Goal: Information Seeking & Learning: Learn about a topic

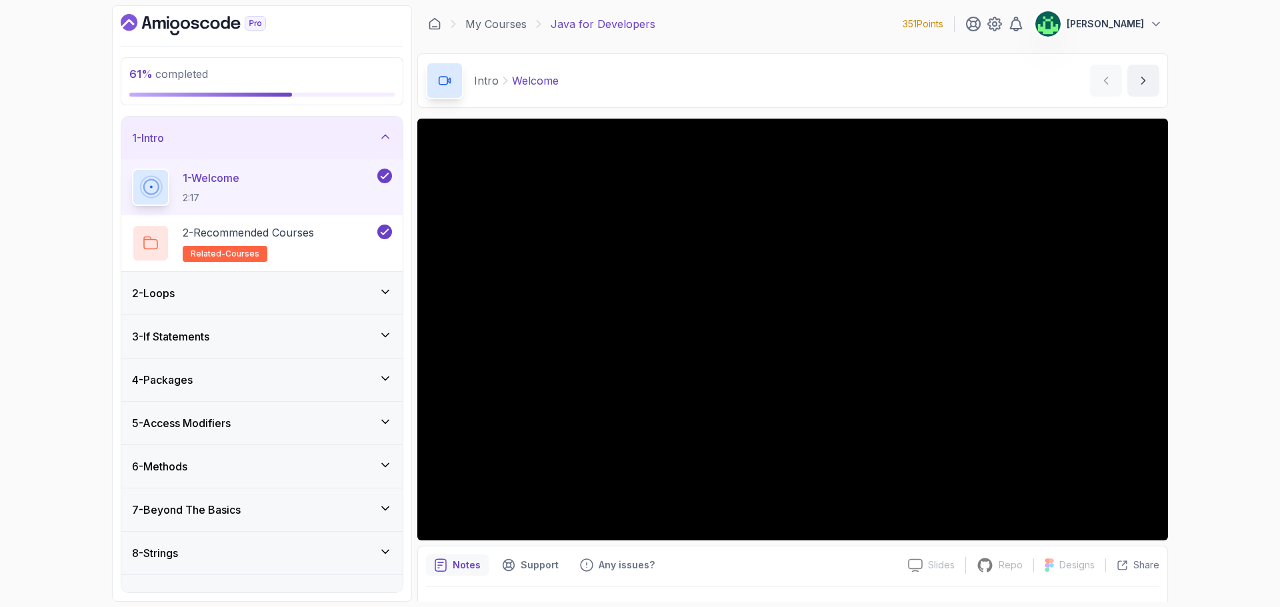
scroll to position [267, 0]
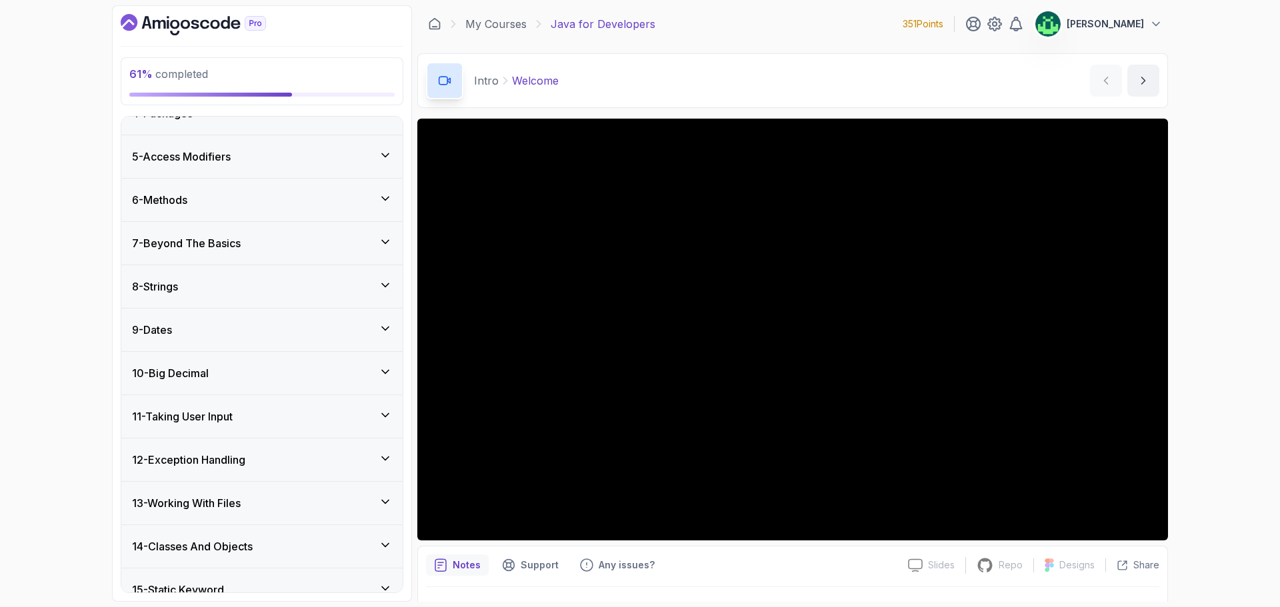
click at [316, 288] on div "8 - Strings" at bounding box center [262, 287] width 260 height 16
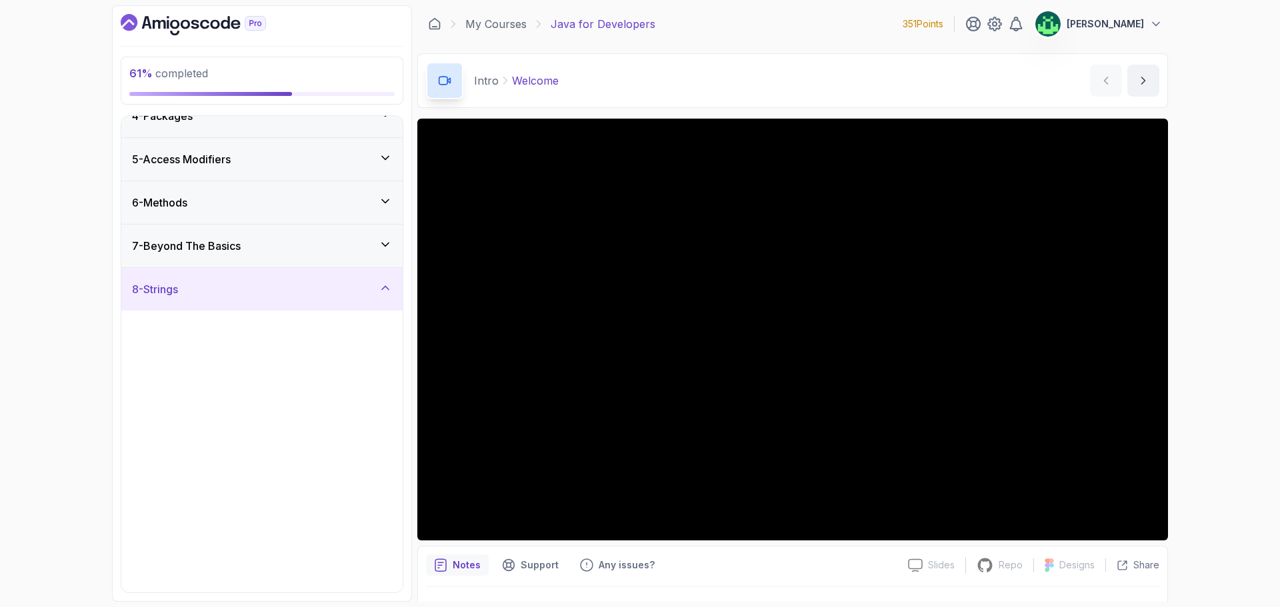
scroll to position [155, 0]
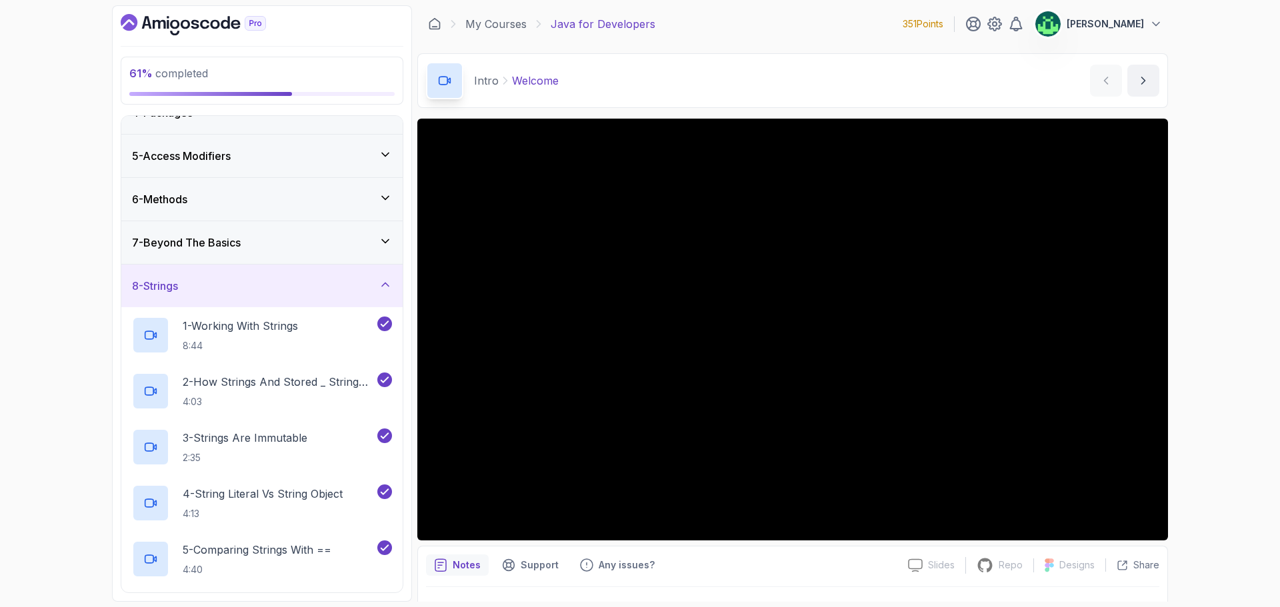
click at [317, 282] on div "8 - Strings" at bounding box center [262, 286] width 260 height 16
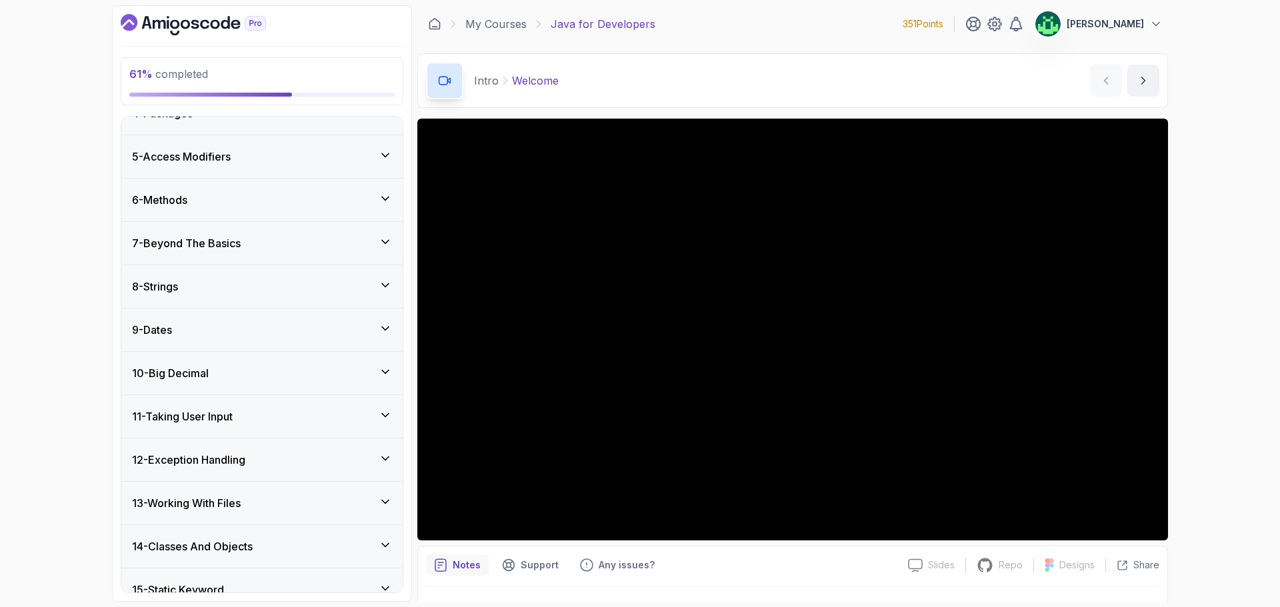
click at [305, 195] on div "6 - Methods" at bounding box center [262, 200] width 260 height 16
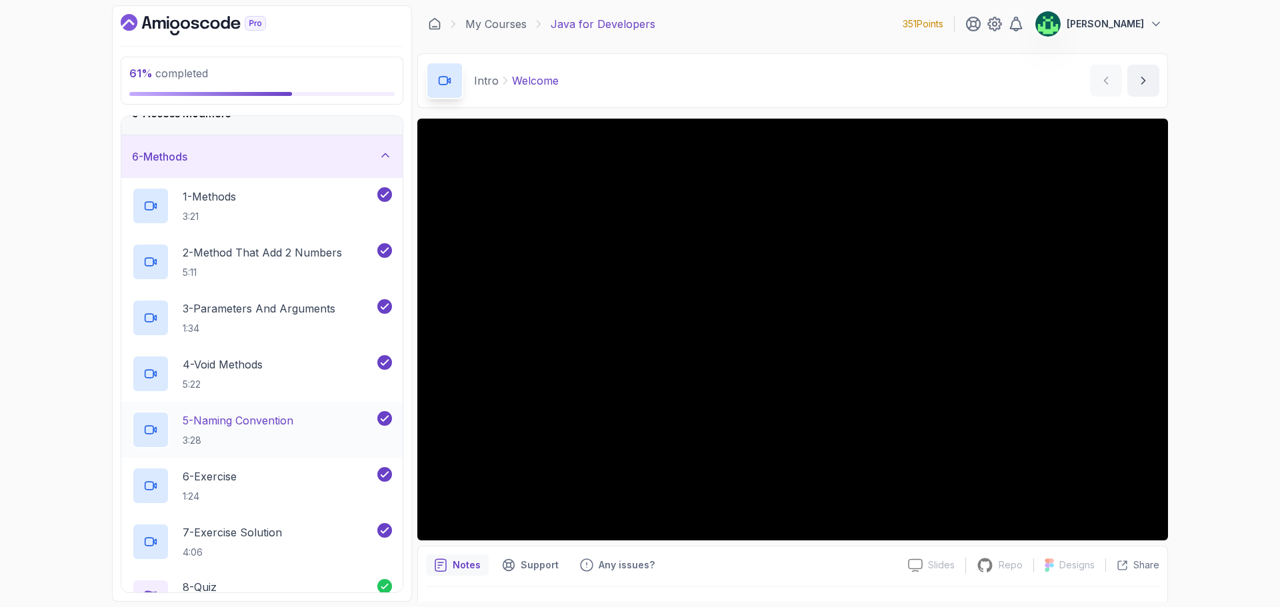
scroll to position [88, 0]
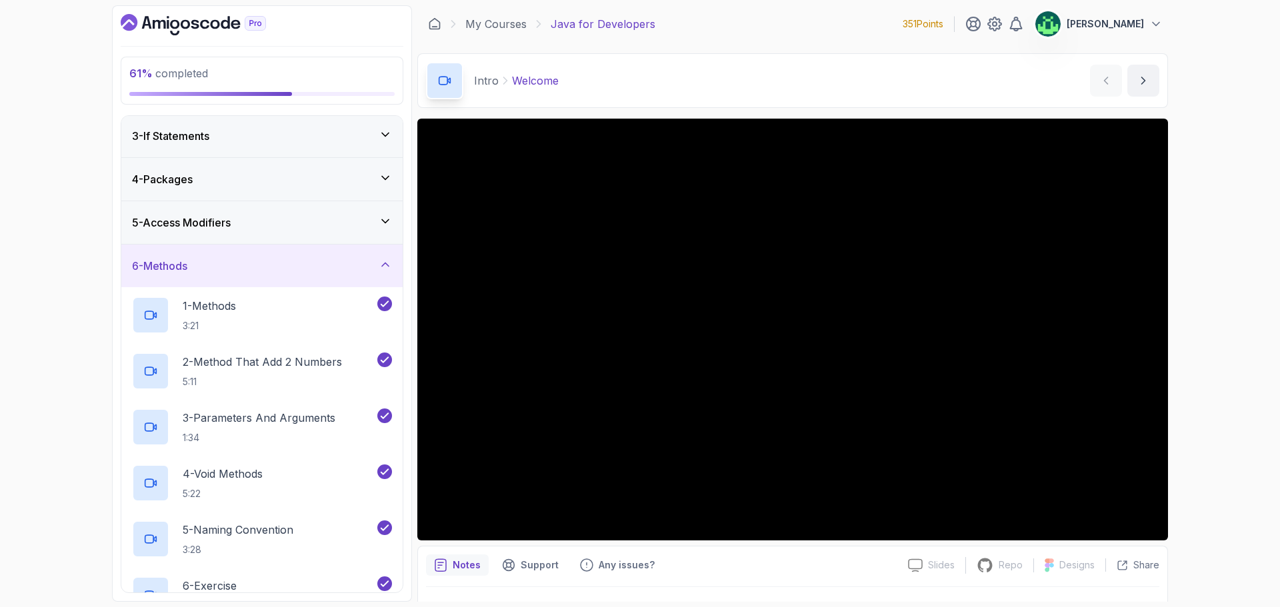
click at [307, 275] on div "6 - Methods" at bounding box center [261, 266] width 281 height 43
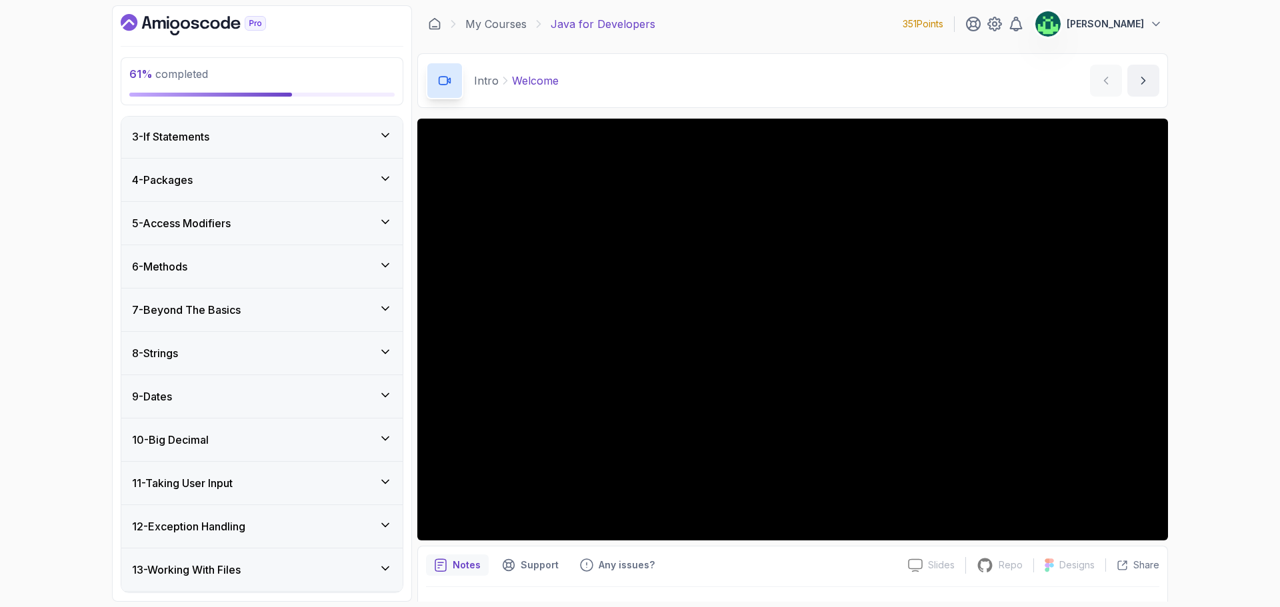
click at [301, 227] on div "5 - Access Modifiers" at bounding box center [262, 223] width 260 height 16
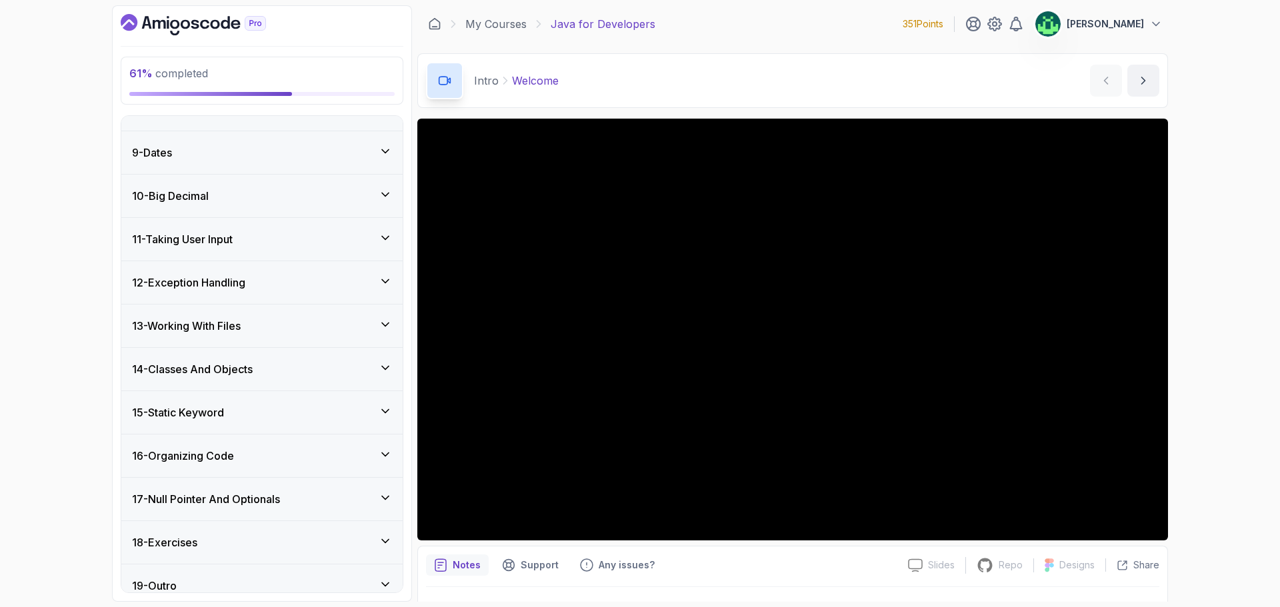
scroll to position [794, 0]
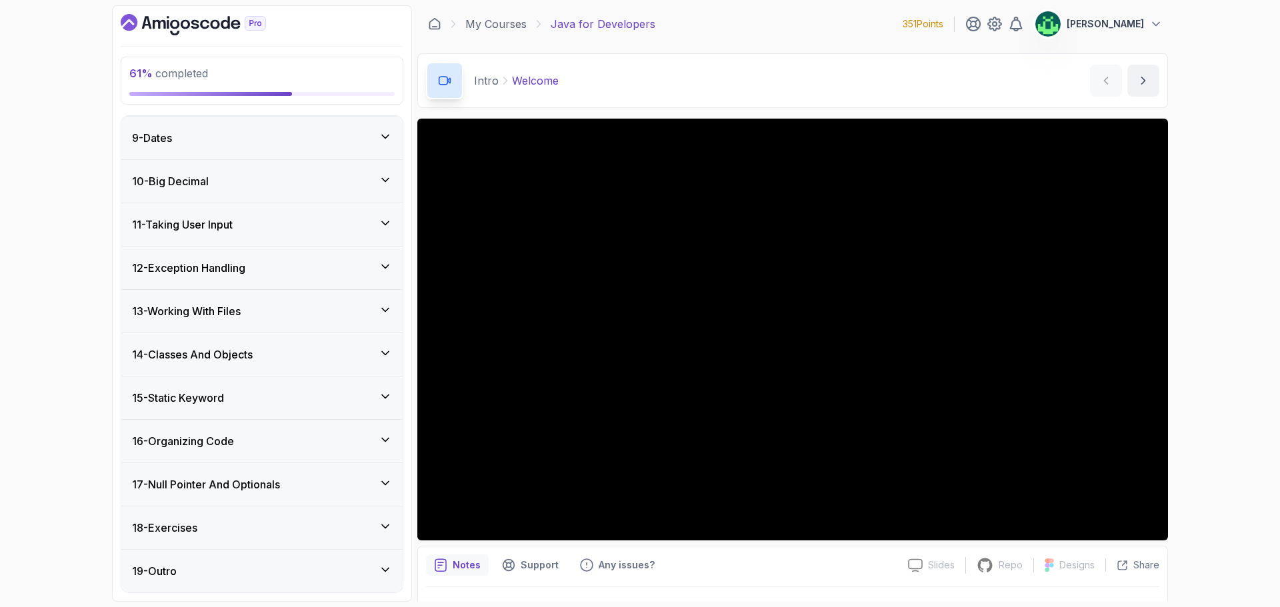
click at [375, 524] on div "18 - Exercises" at bounding box center [262, 528] width 260 height 16
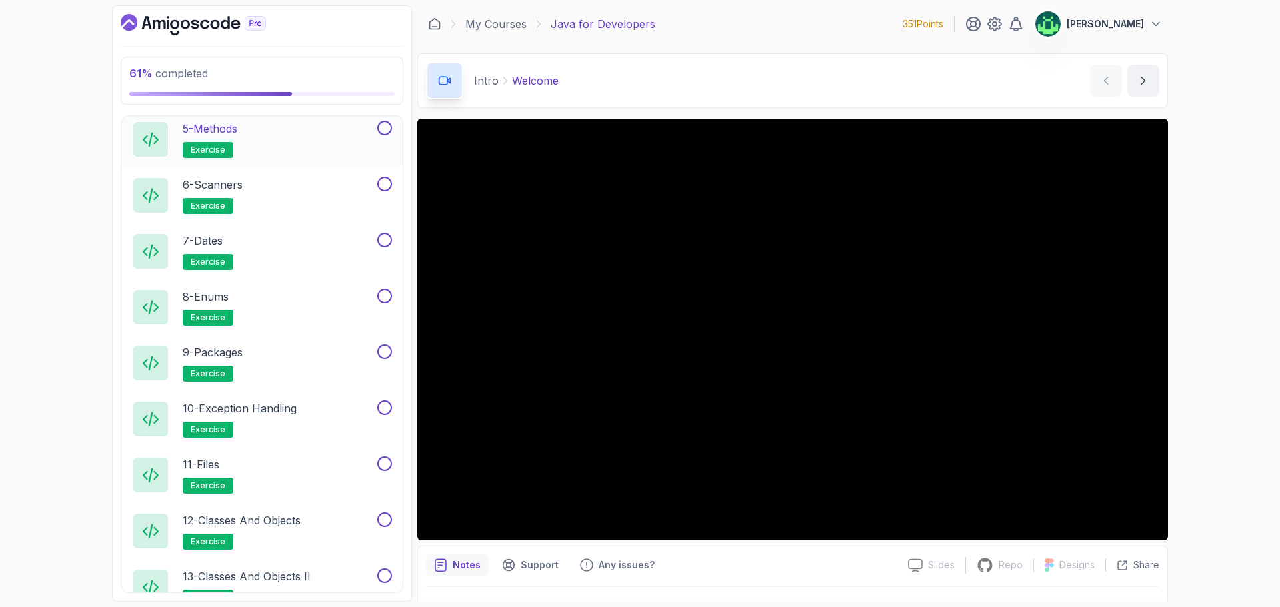
scroll to position [1074, 0]
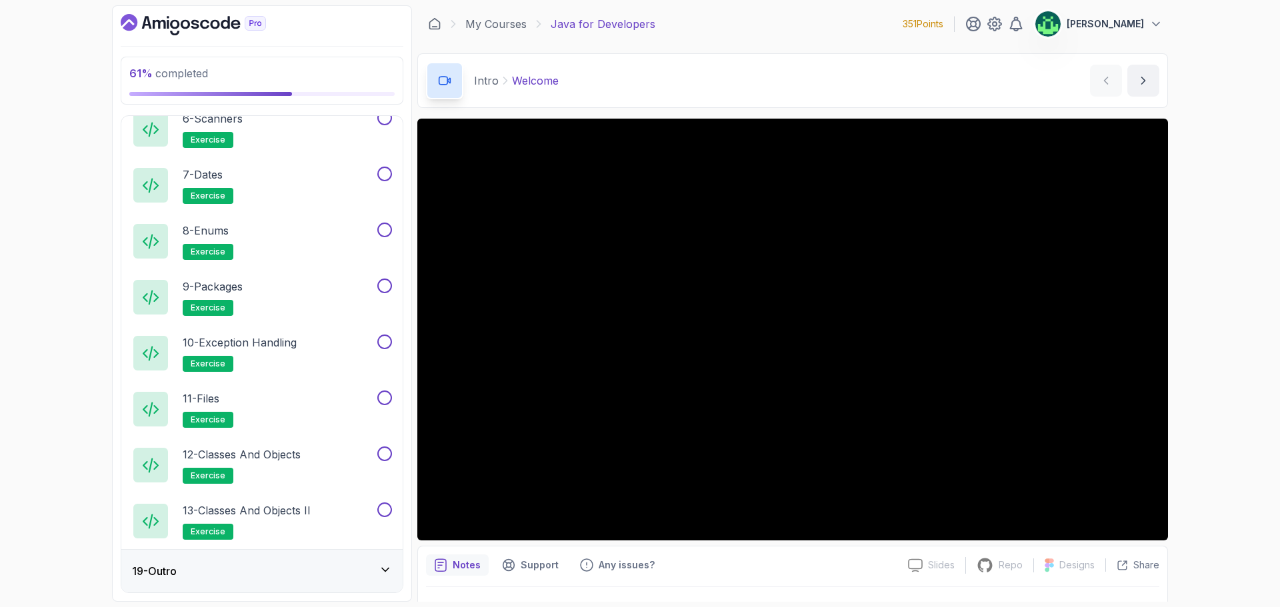
click at [362, 575] on div "19 - Outro" at bounding box center [262, 571] width 260 height 16
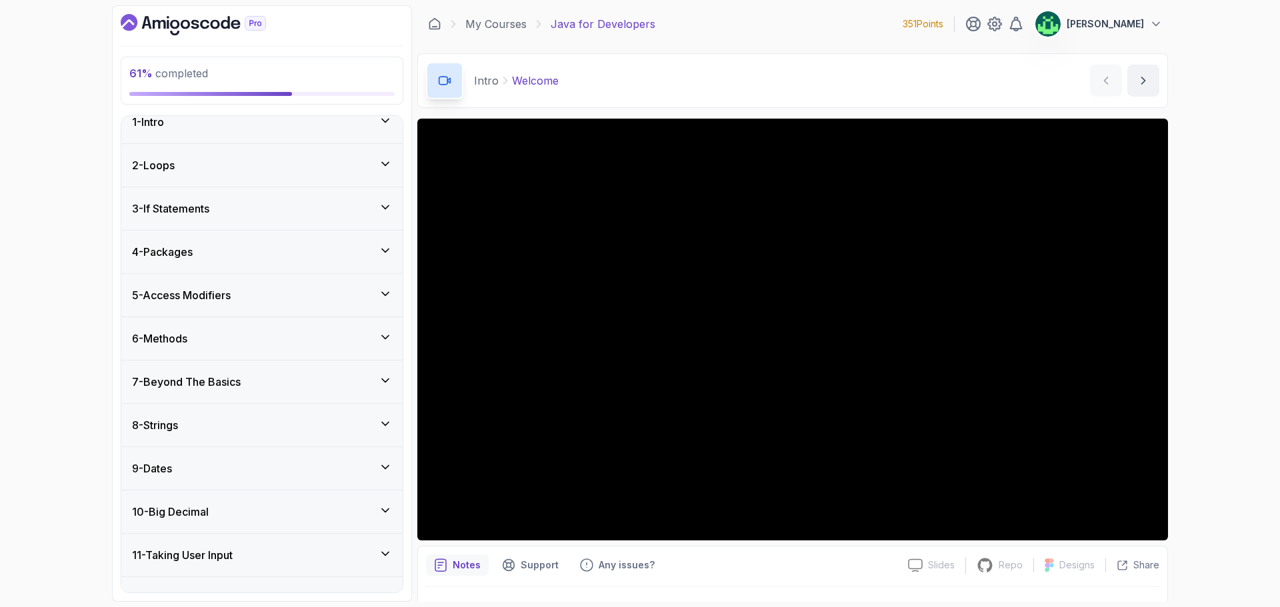
scroll to position [0, 0]
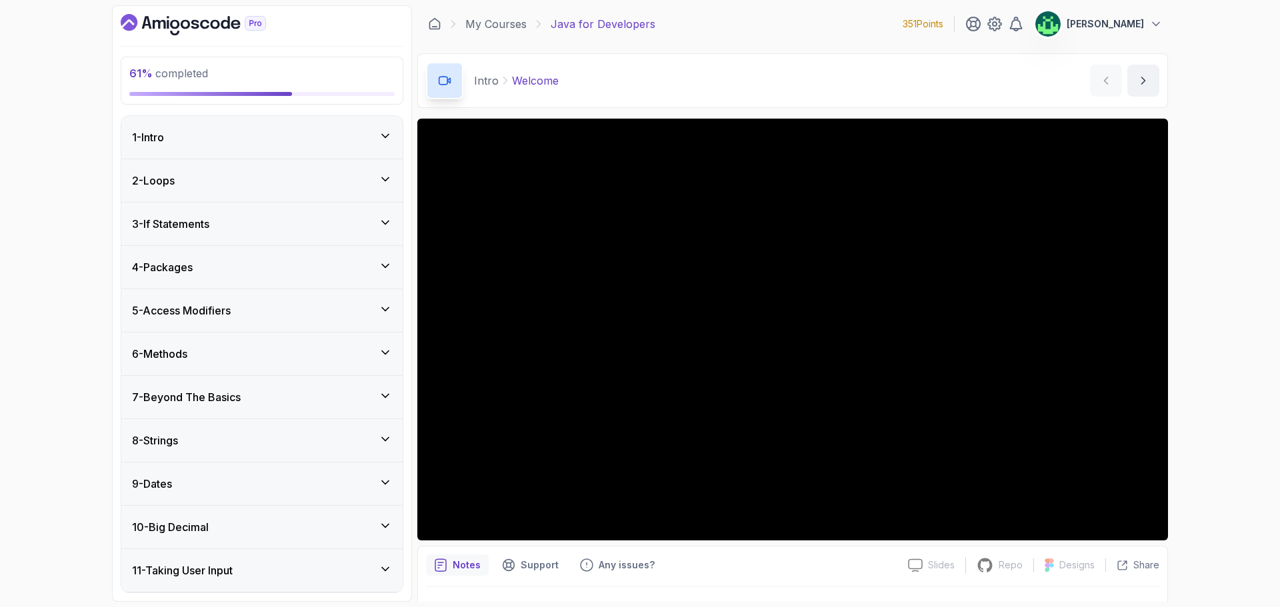
click at [390, 148] on div "1 - Intro" at bounding box center [261, 137] width 281 height 43
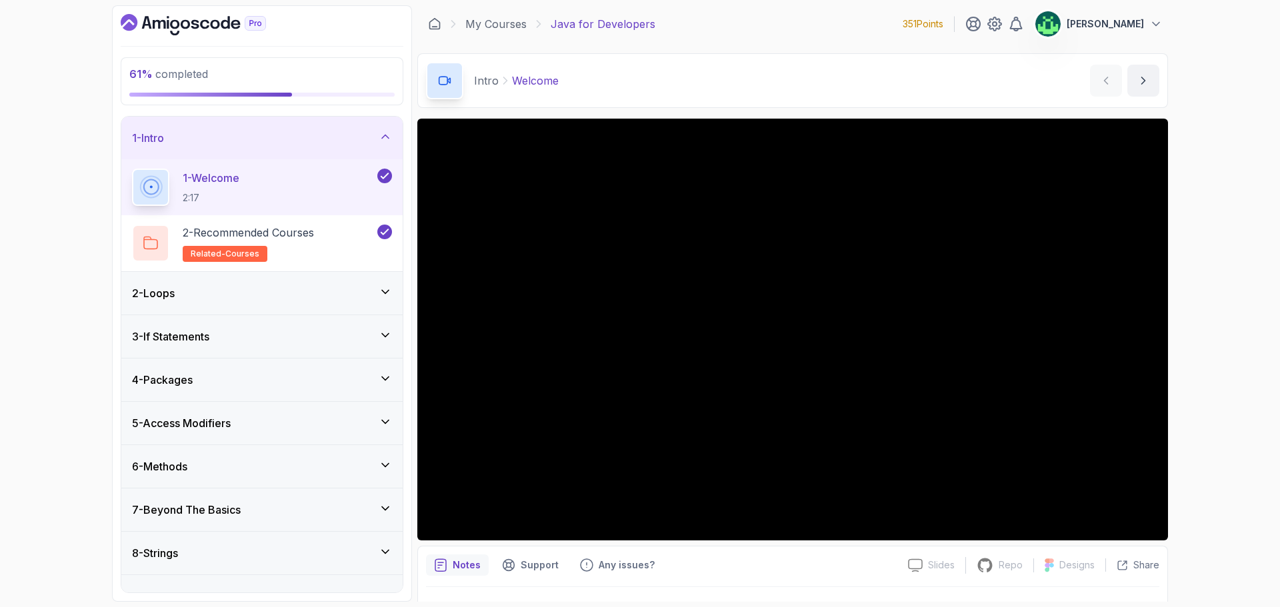
click at [1239, 81] on div "61 % completed 1 - Intro 1 - Welcome 2:17 2 - Recommended Courses related-cours…" at bounding box center [640, 303] width 1280 height 607
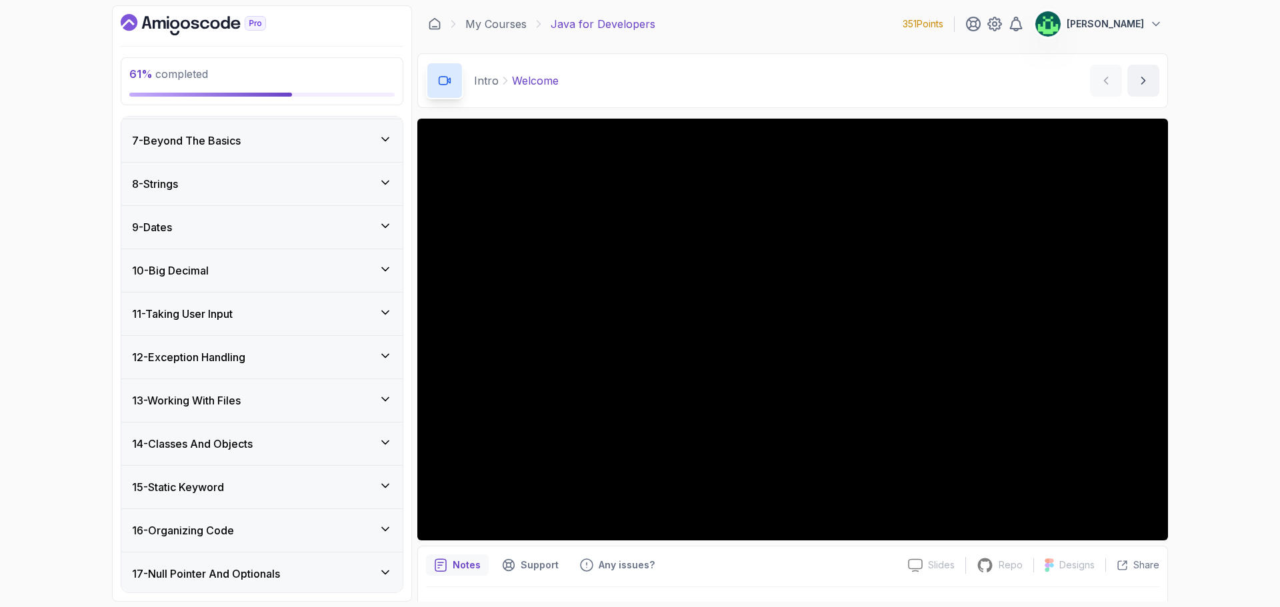
scroll to position [459, 0]
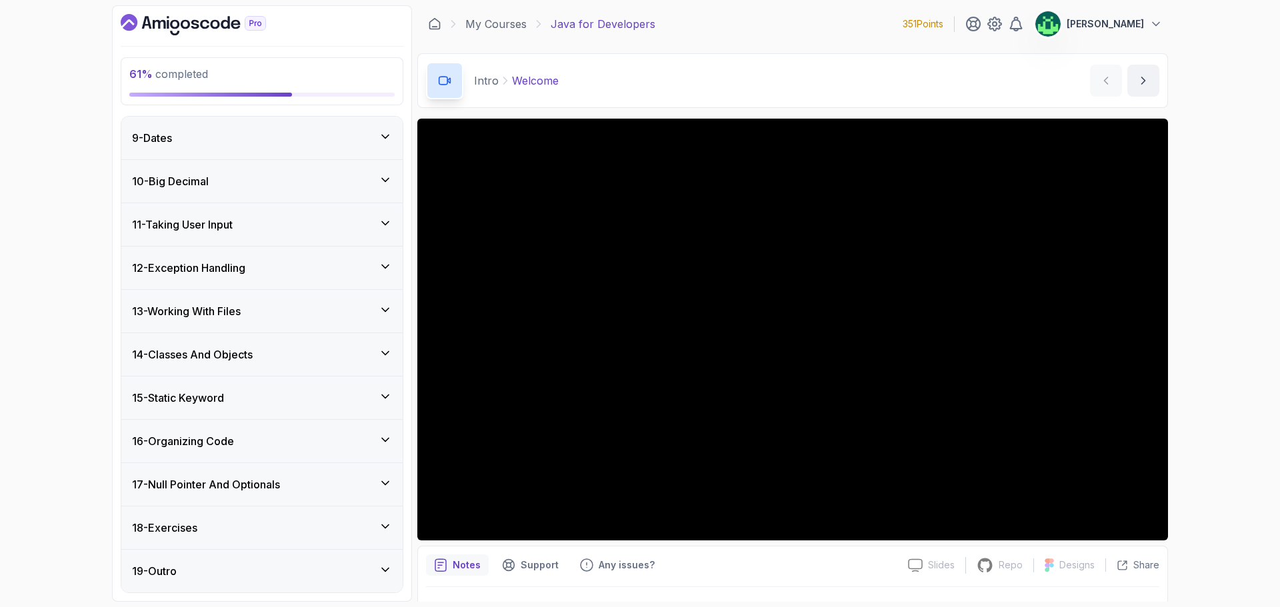
click at [337, 525] on div "18 - Exercises" at bounding box center [262, 528] width 260 height 16
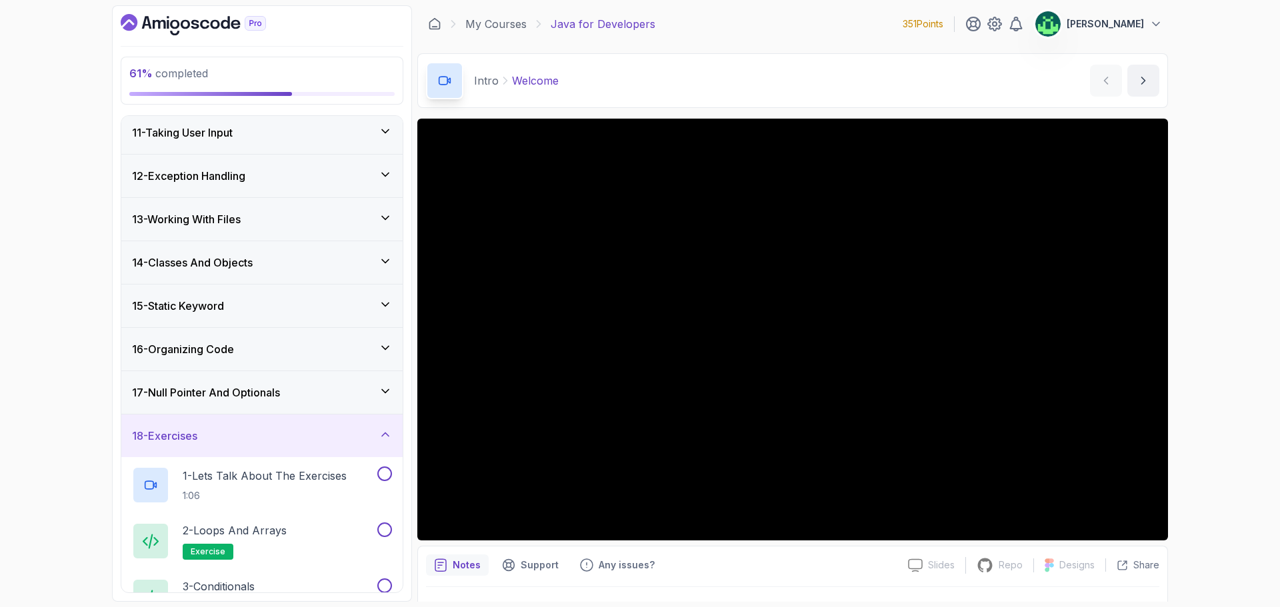
scroll to position [613, 0]
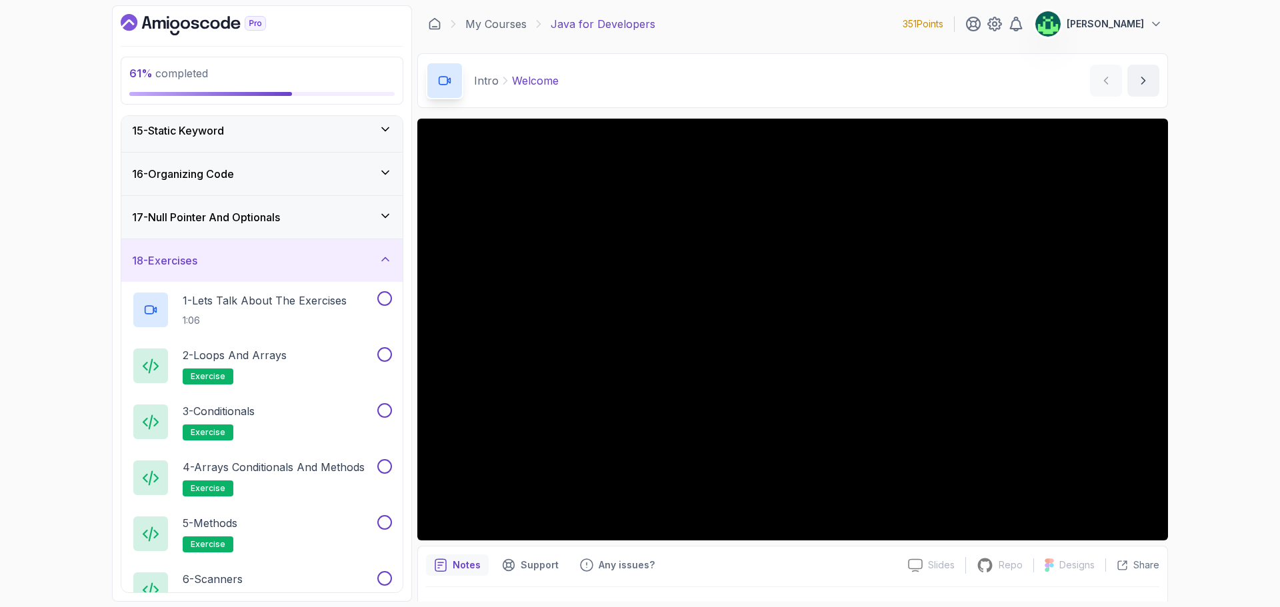
click at [317, 224] on div "17 - Null Pointer And Optionals" at bounding box center [262, 217] width 260 height 16
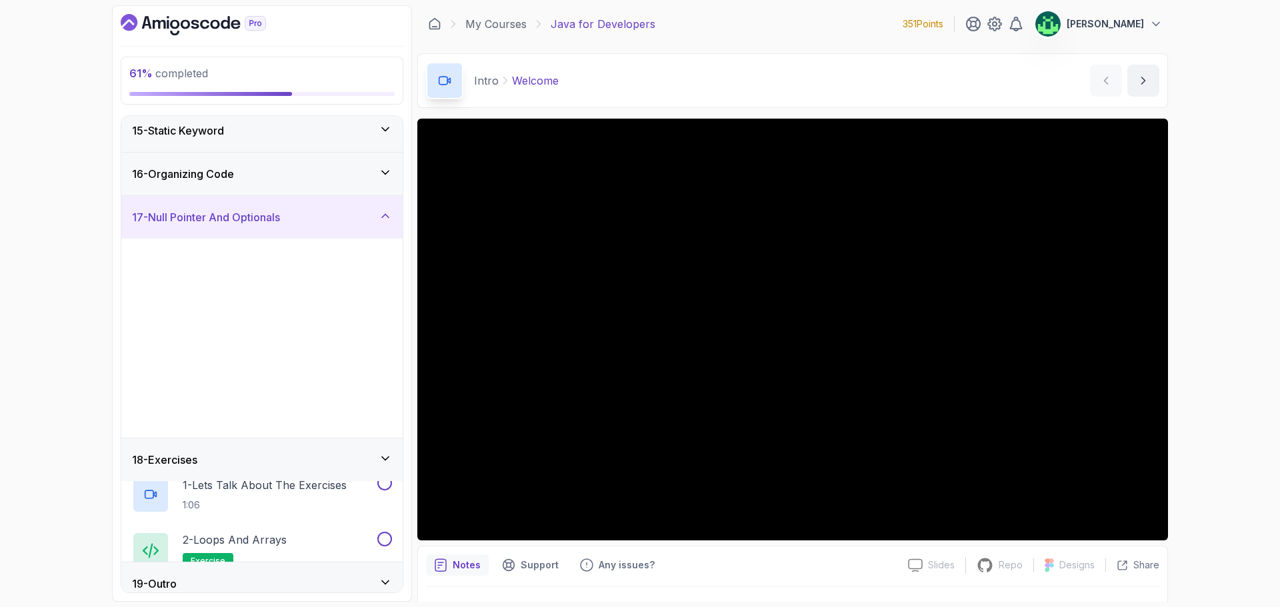
scroll to position [570, 0]
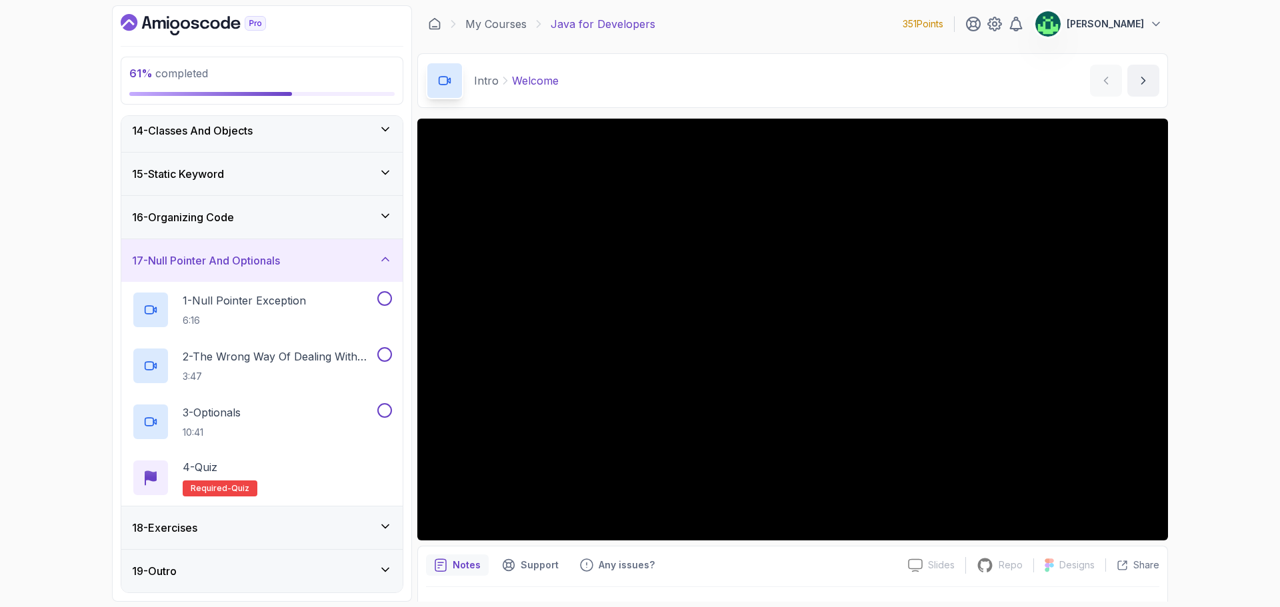
click at [301, 232] on div "16 - Organizing Code" at bounding box center [261, 217] width 281 height 43
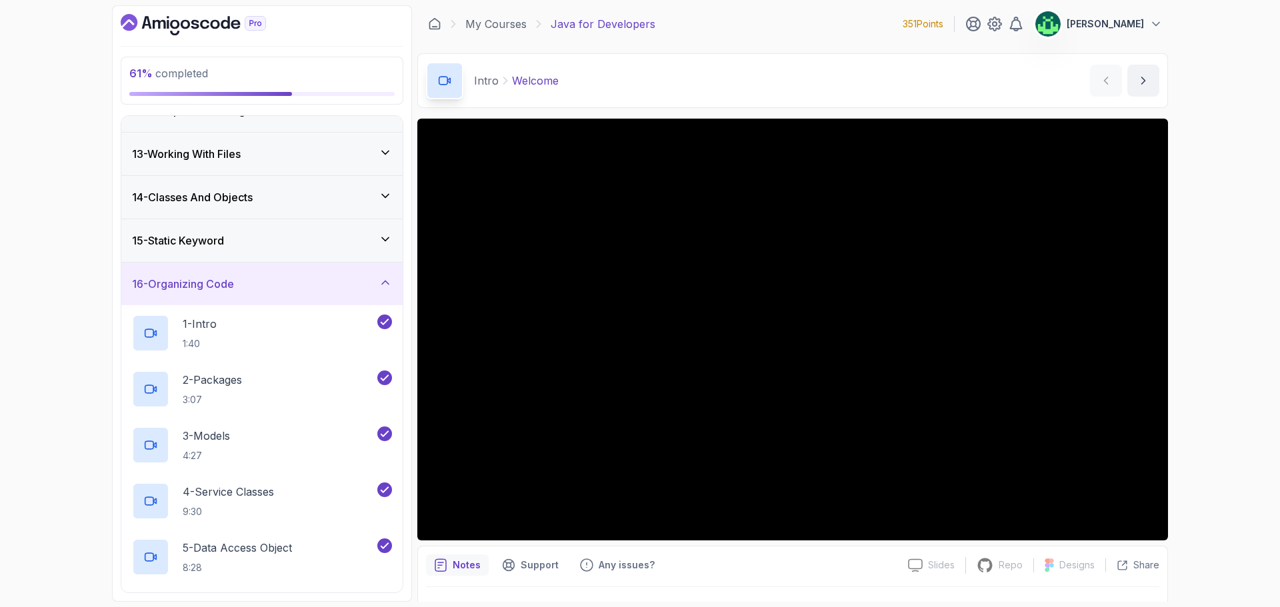
click at [279, 289] on div "16 - Organizing Code" at bounding box center [262, 284] width 260 height 16
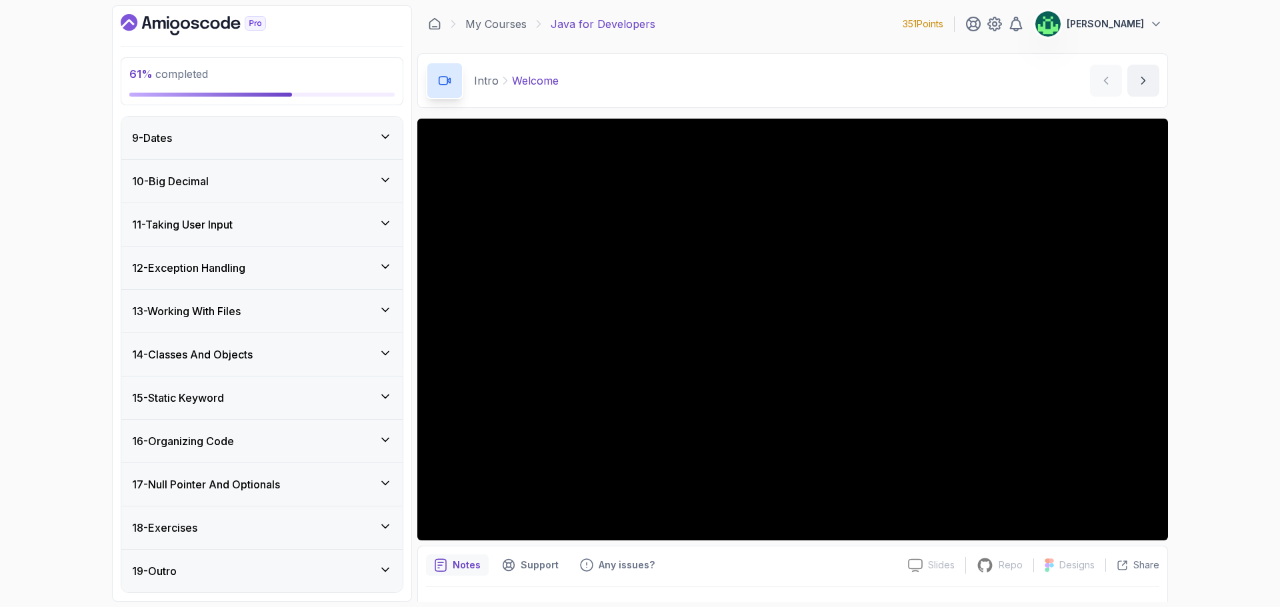
scroll to position [347, 0]
click at [251, 397] on div "15 - Static Keyword" at bounding box center [262, 398] width 260 height 16
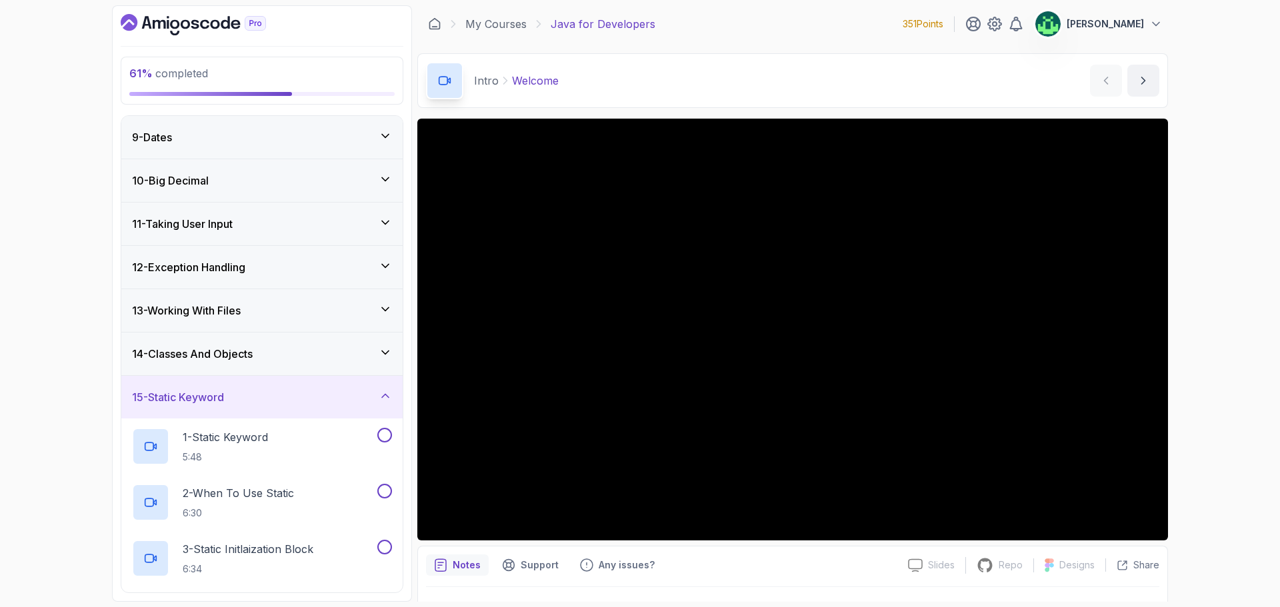
click at [265, 361] on div "14 - Classes And Objects" at bounding box center [262, 354] width 260 height 16
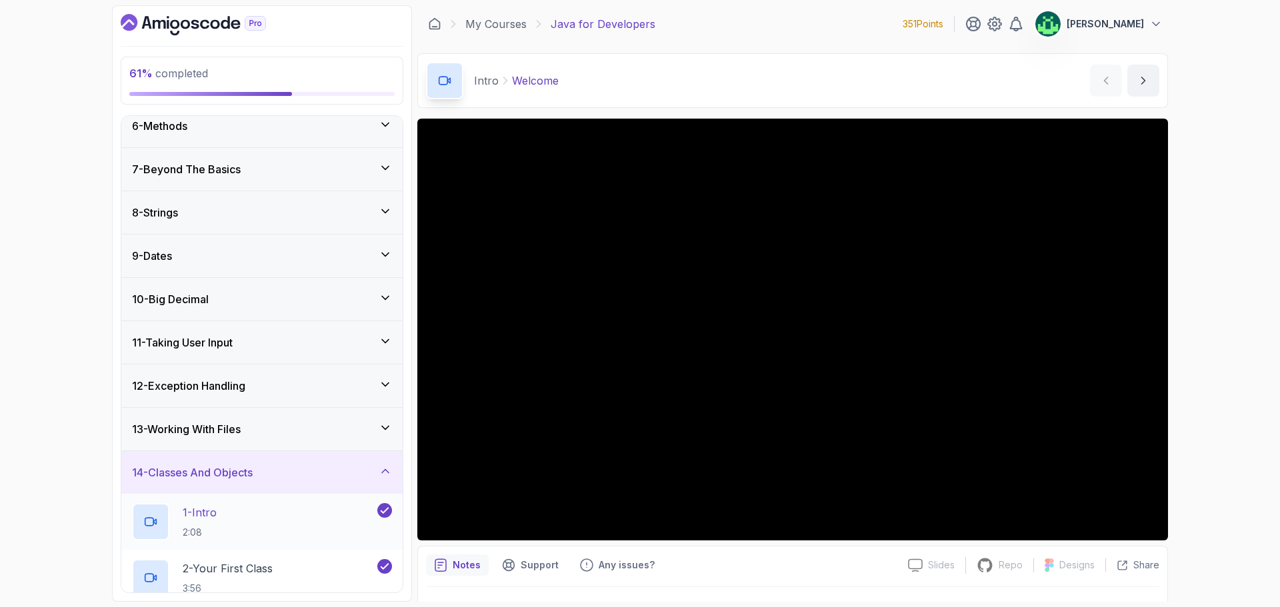
scroll to position [234, 0]
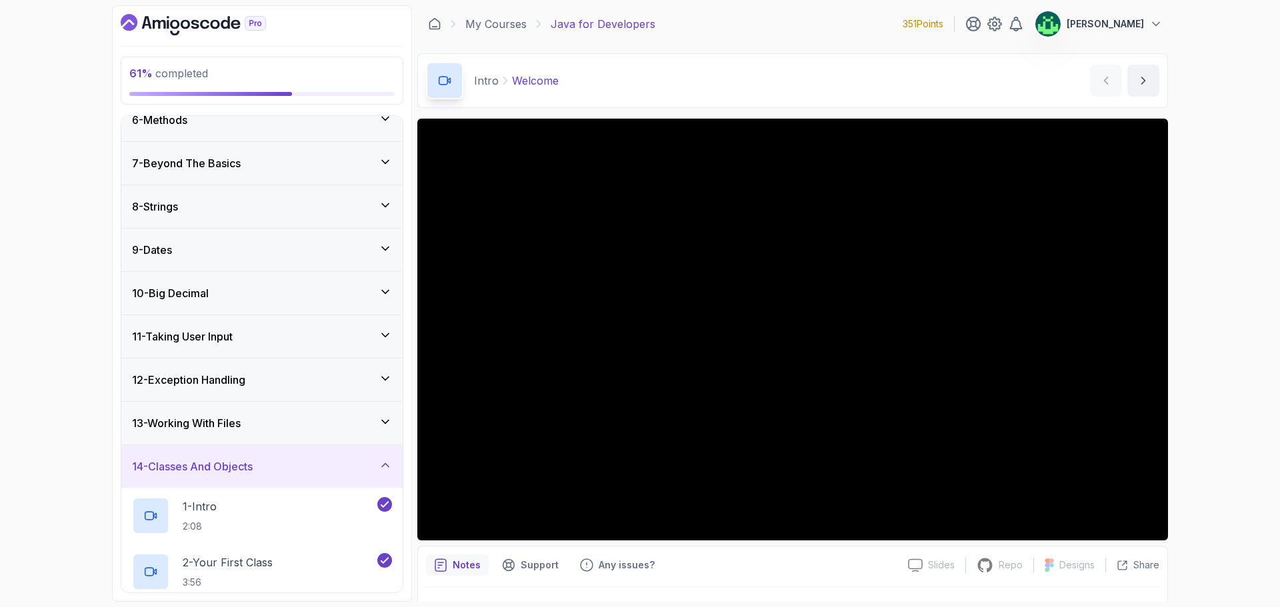
click at [333, 472] on div "14 - Classes And Objects" at bounding box center [262, 467] width 260 height 16
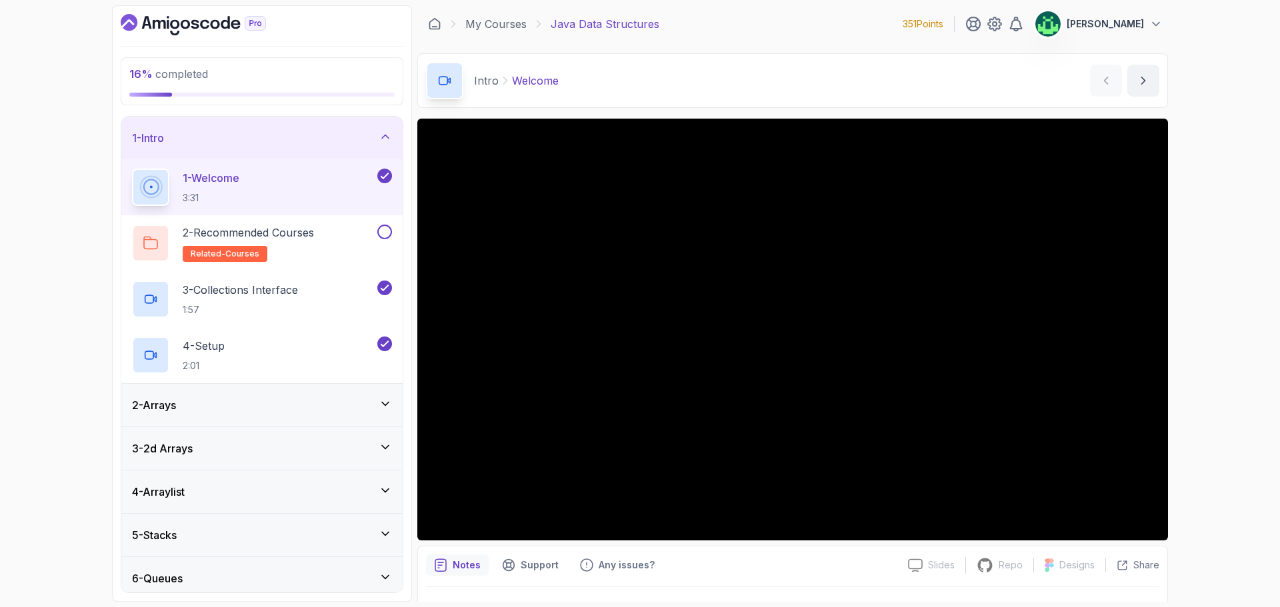
click at [376, 140] on div "1 - Intro" at bounding box center [262, 138] width 260 height 16
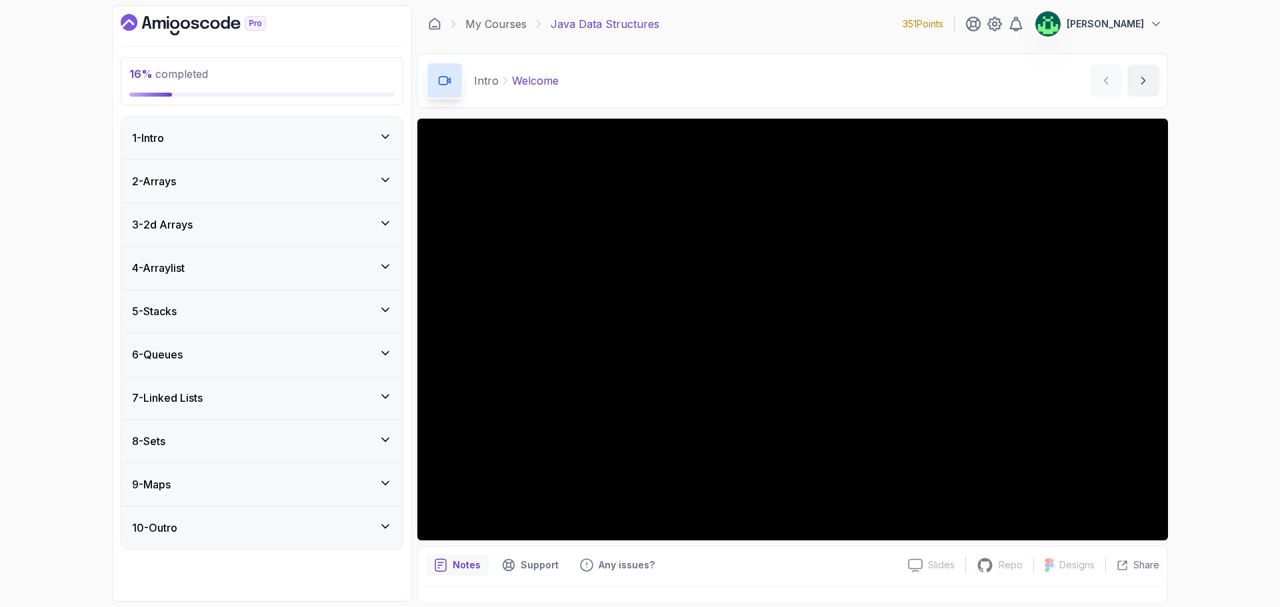
drag, startPoint x: 157, startPoint y: 0, endPoint x: 88, endPoint y: 103, distance: 123.9
click at [88, 99] on div "16 % completed 1 - Intro 2 - Arrays 3 - 2d Arrays 4 - Arraylist 5 - Stacks 6 - …" at bounding box center [640, 303] width 1280 height 607
click at [201, 21] on icon "Dashboard" at bounding box center [193, 24] width 145 height 21
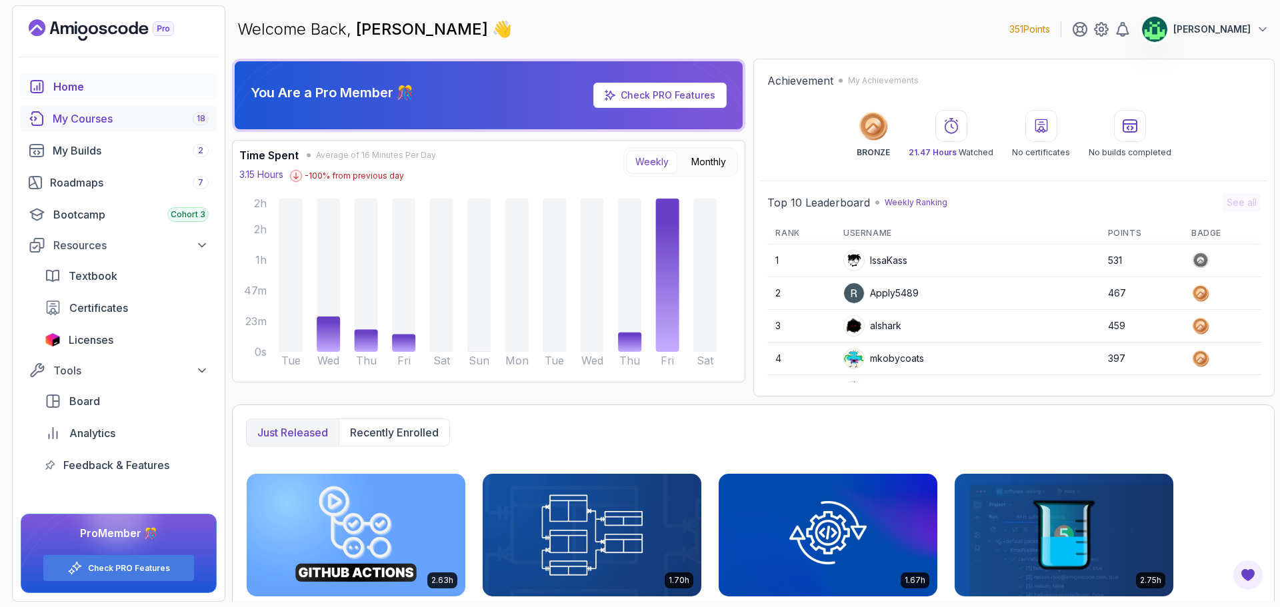
click at [157, 121] on div "My Courses 18" at bounding box center [131, 119] width 156 height 16
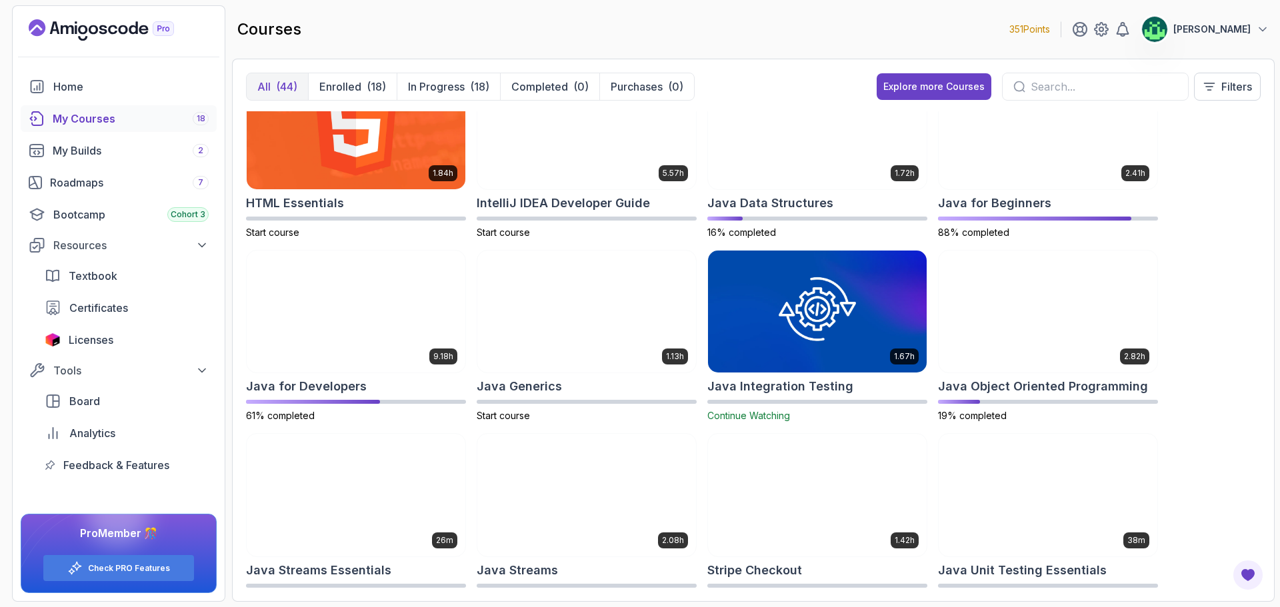
scroll to position [600, 0]
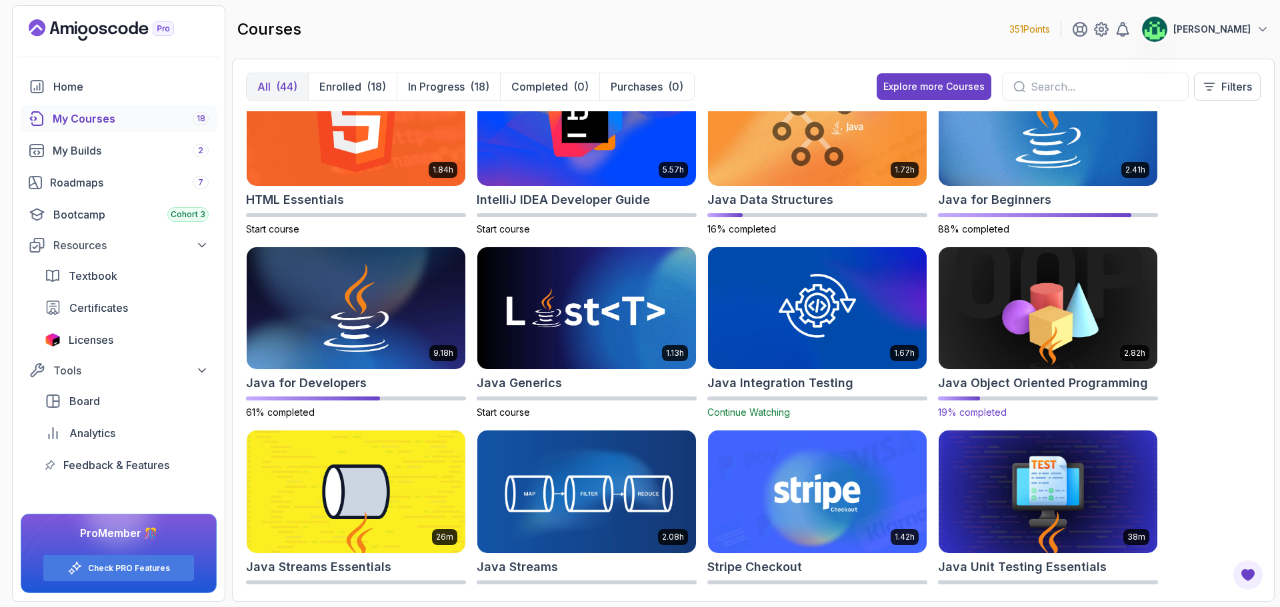
click at [1045, 379] on h2 "Java Object Oriented Programming" at bounding box center [1043, 383] width 210 height 19
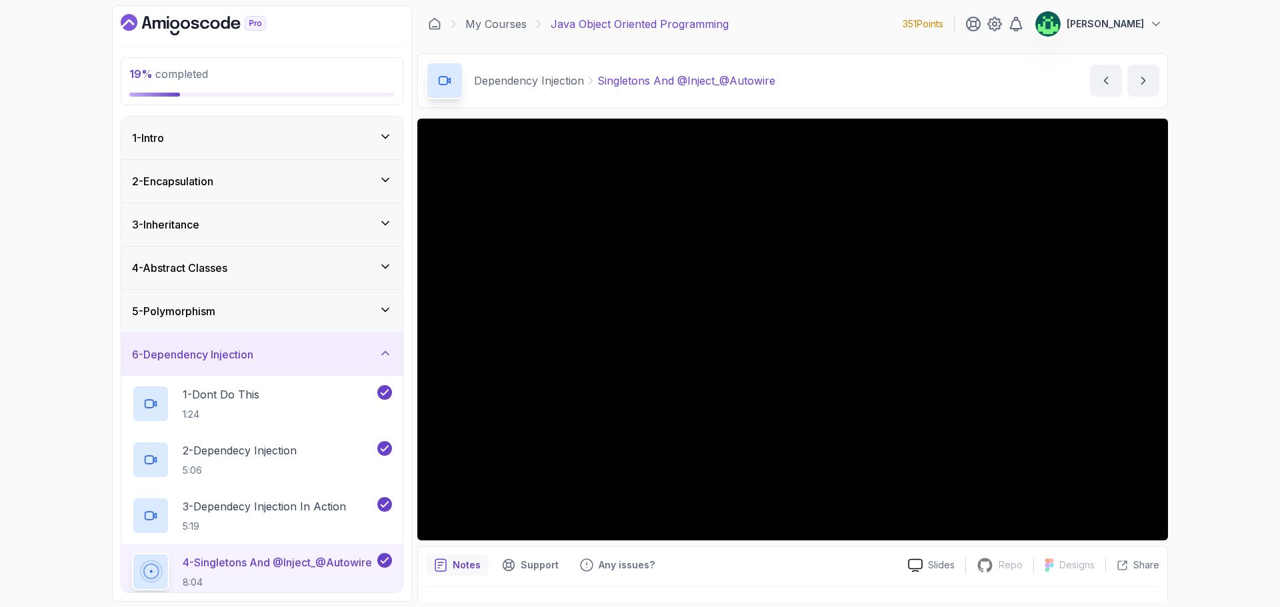
click at [358, 351] on div "6 - Dependency Injection" at bounding box center [262, 355] width 260 height 16
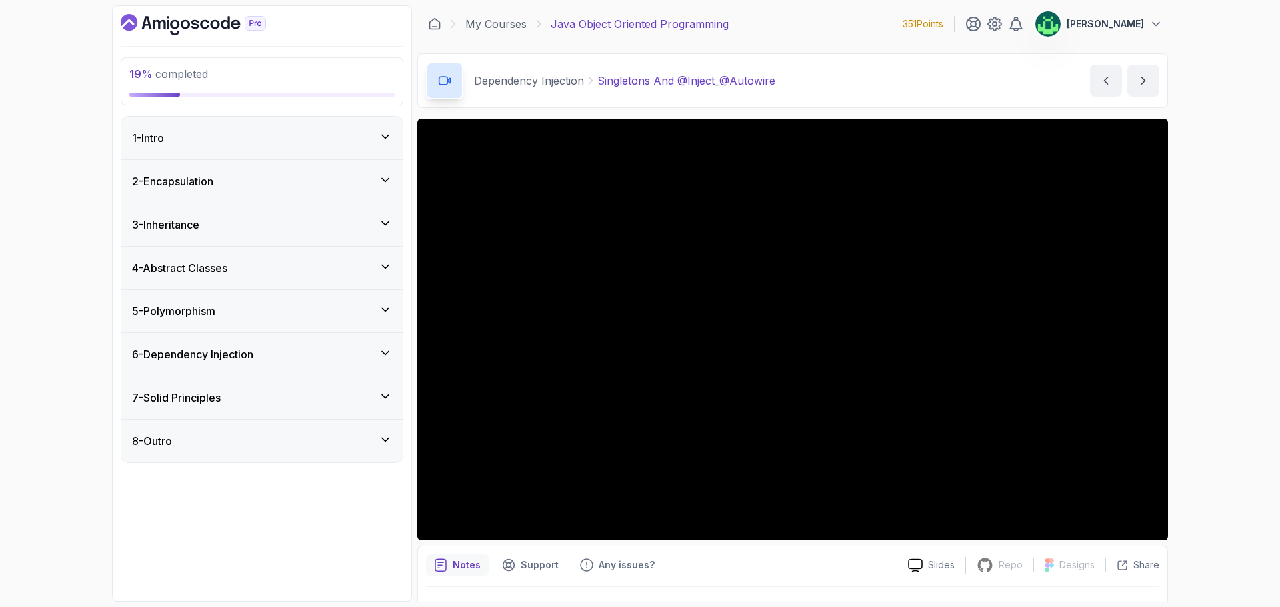
click at [359, 391] on div "7 - Solid Principles" at bounding box center [262, 398] width 260 height 16
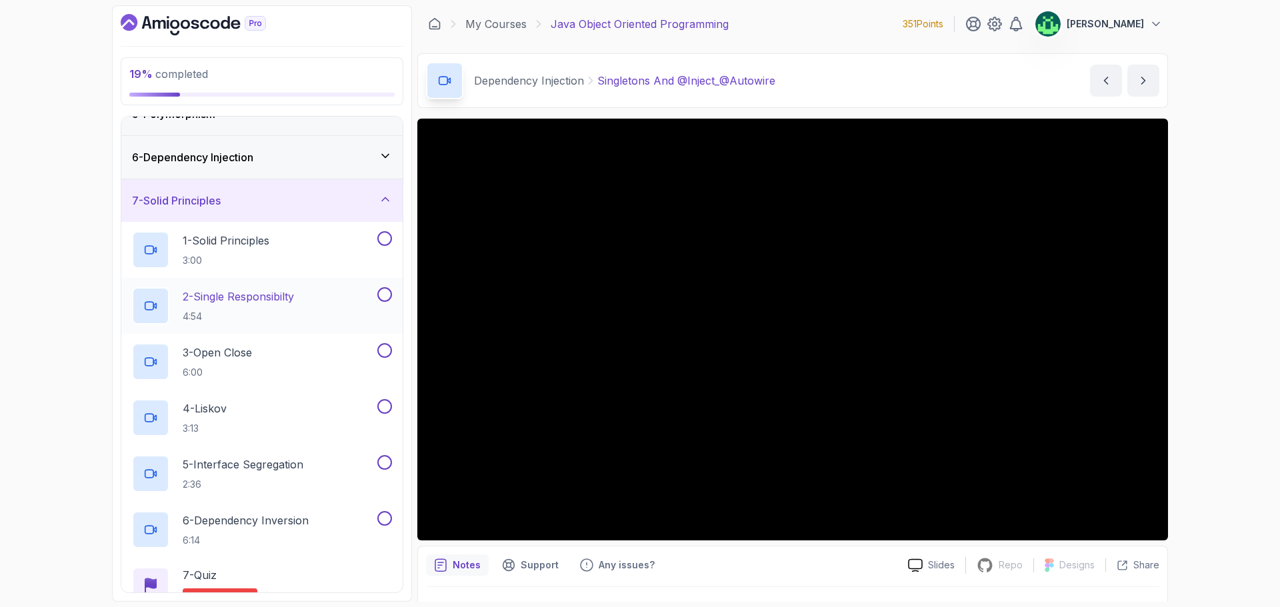
scroll to position [62, 0]
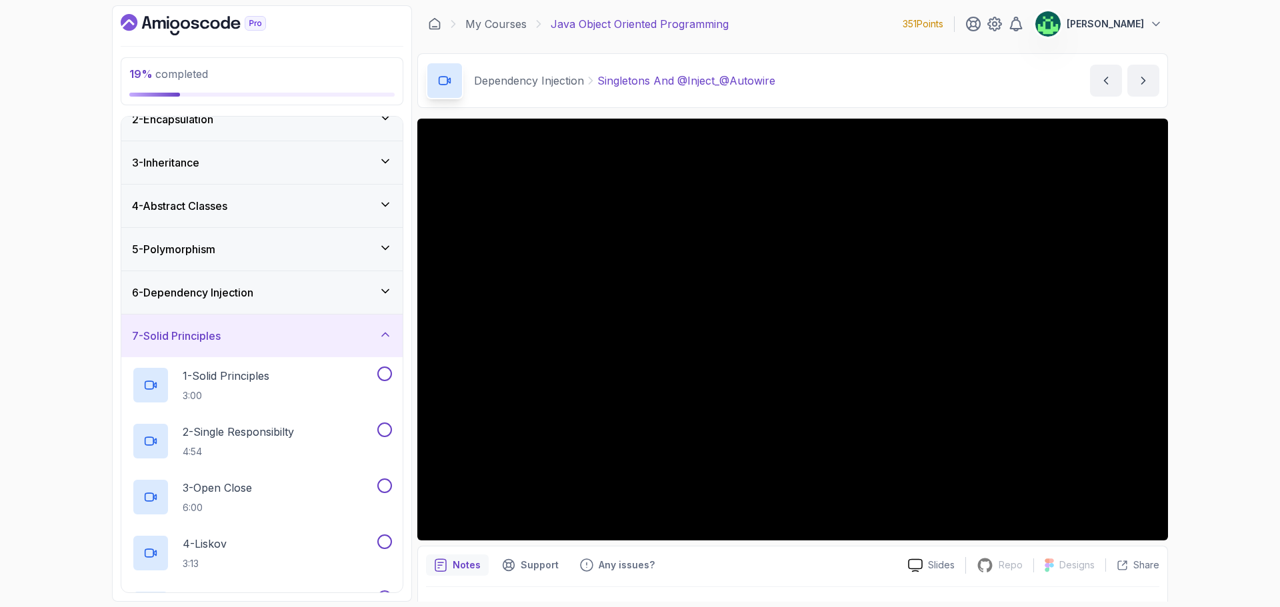
click at [331, 297] on div "6 - Dependency Injection" at bounding box center [262, 293] width 260 height 16
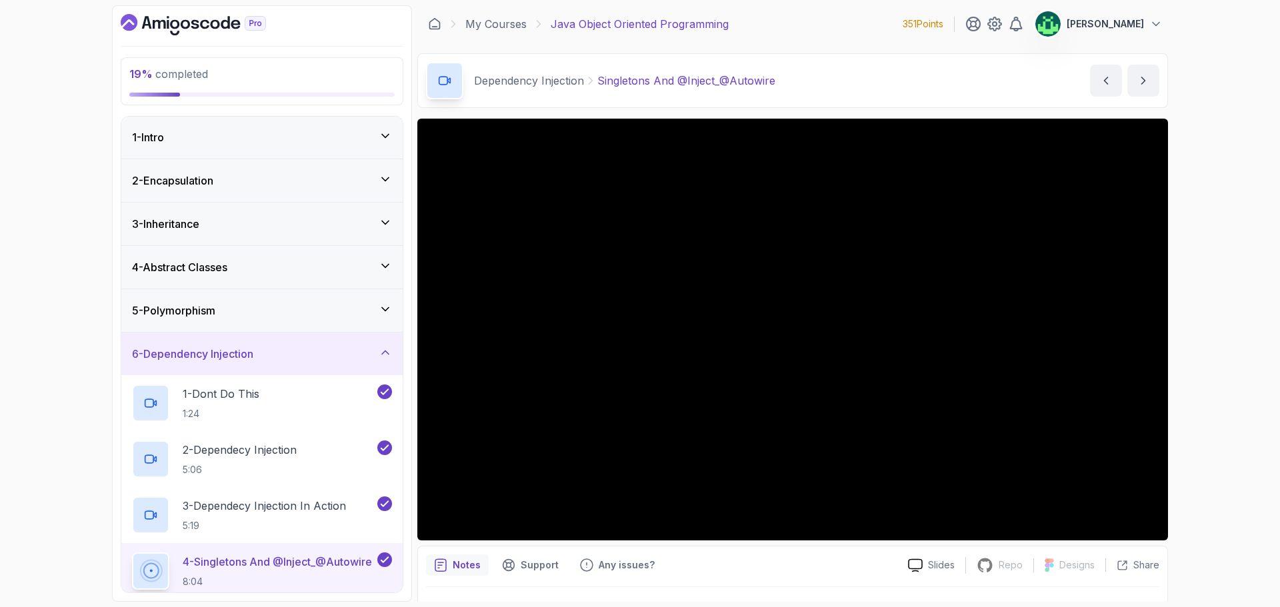
scroll to position [0, 0]
click at [305, 327] on div "5 - Polymorphism" at bounding box center [261, 311] width 281 height 43
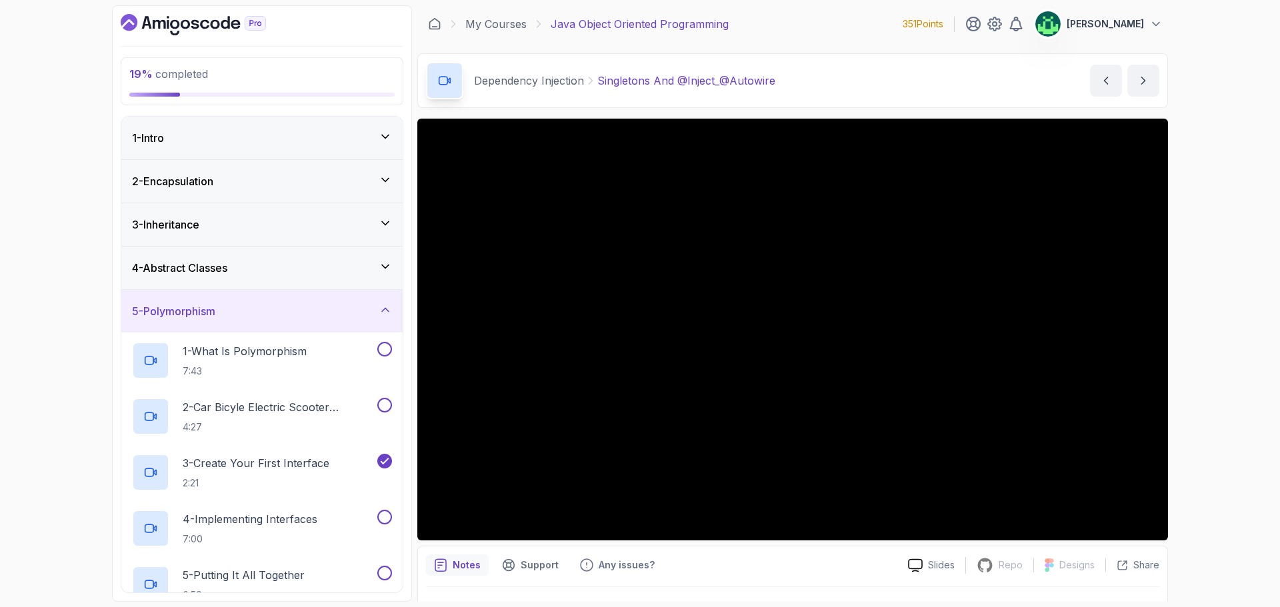
click at [312, 271] on div "4 - Abstract Classes" at bounding box center [262, 268] width 260 height 16
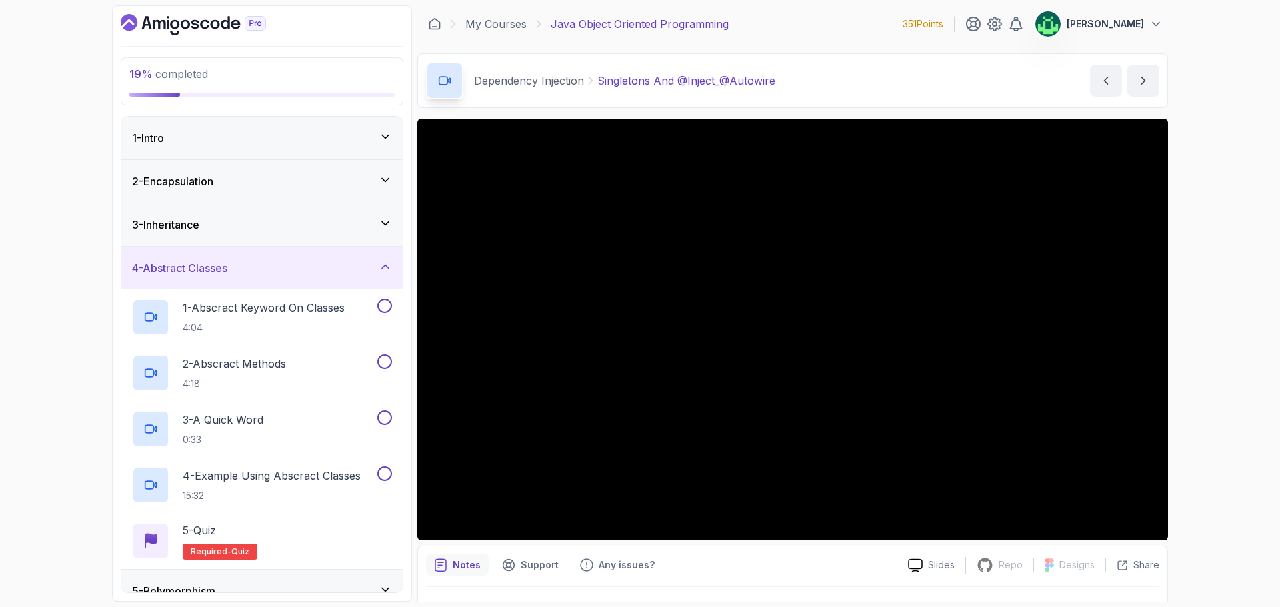
click at [312, 237] on div "3 - Inheritance" at bounding box center [261, 224] width 281 height 43
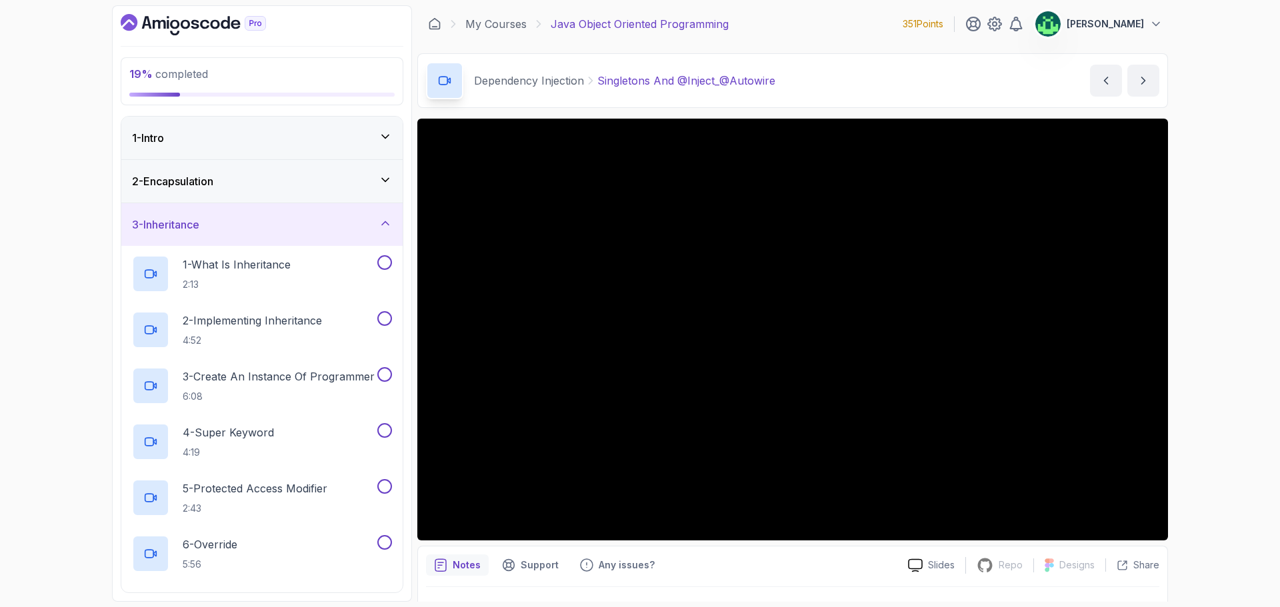
click at [317, 191] on div "2 - Encapsulation" at bounding box center [261, 181] width 281 height 43
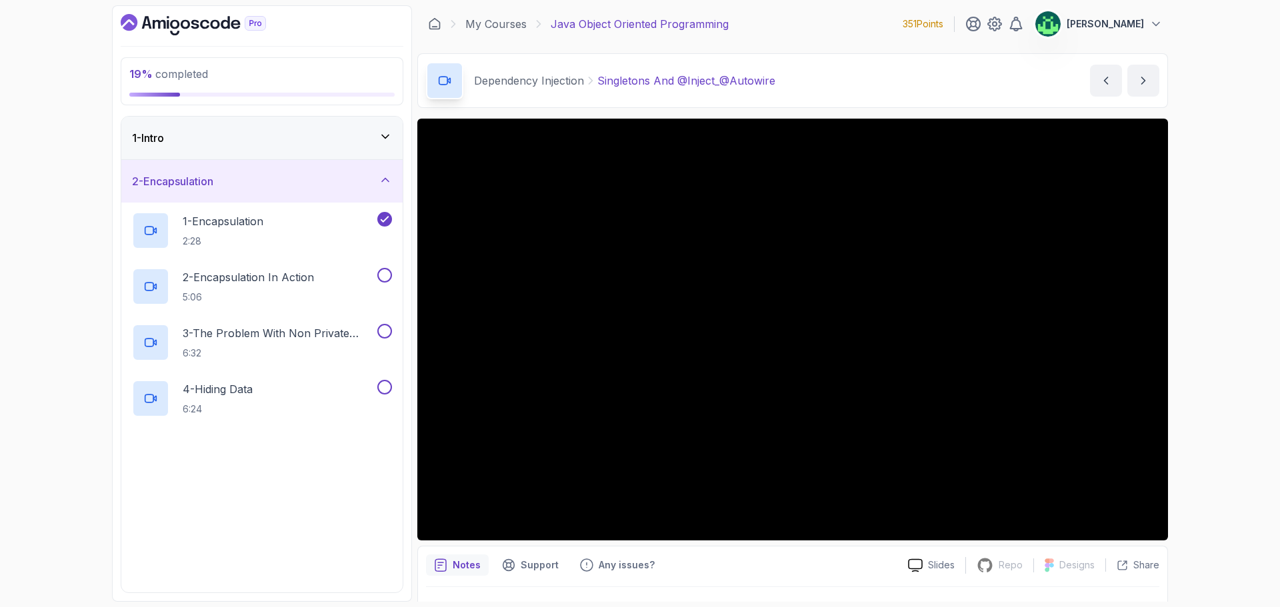
click at [316, 139] on div "1 - Intro" at bounding box center [262, 138] width 260 height 16
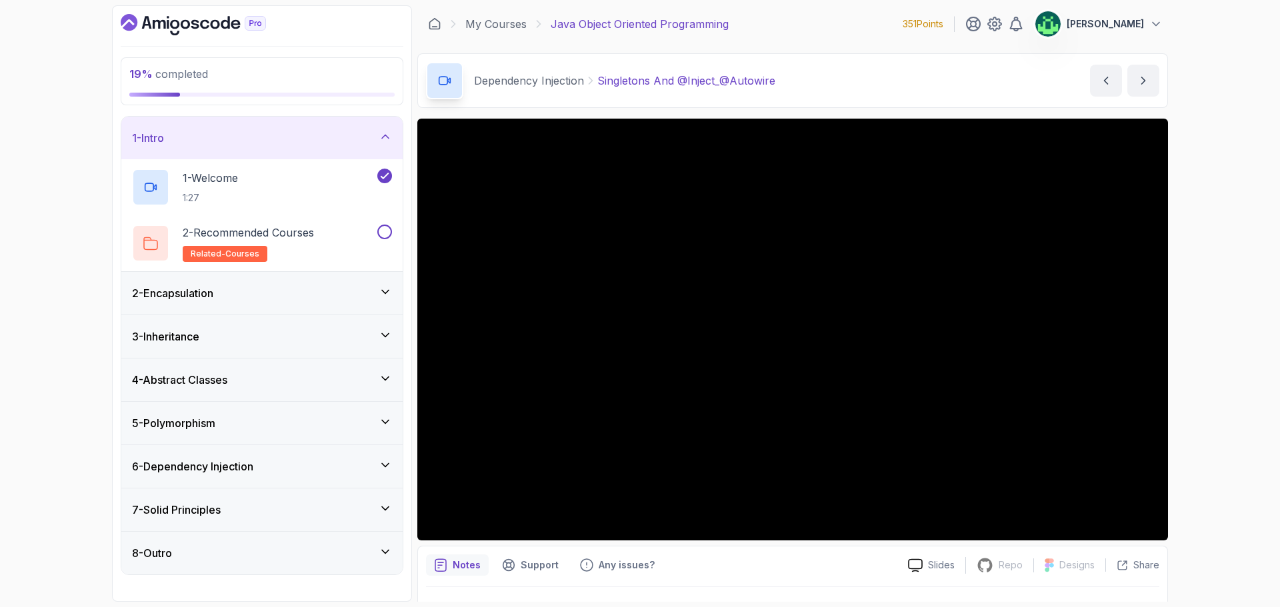
click at [317, 147] on div "1 - Intro" at bounding box center [261, 138] width 281 height 43
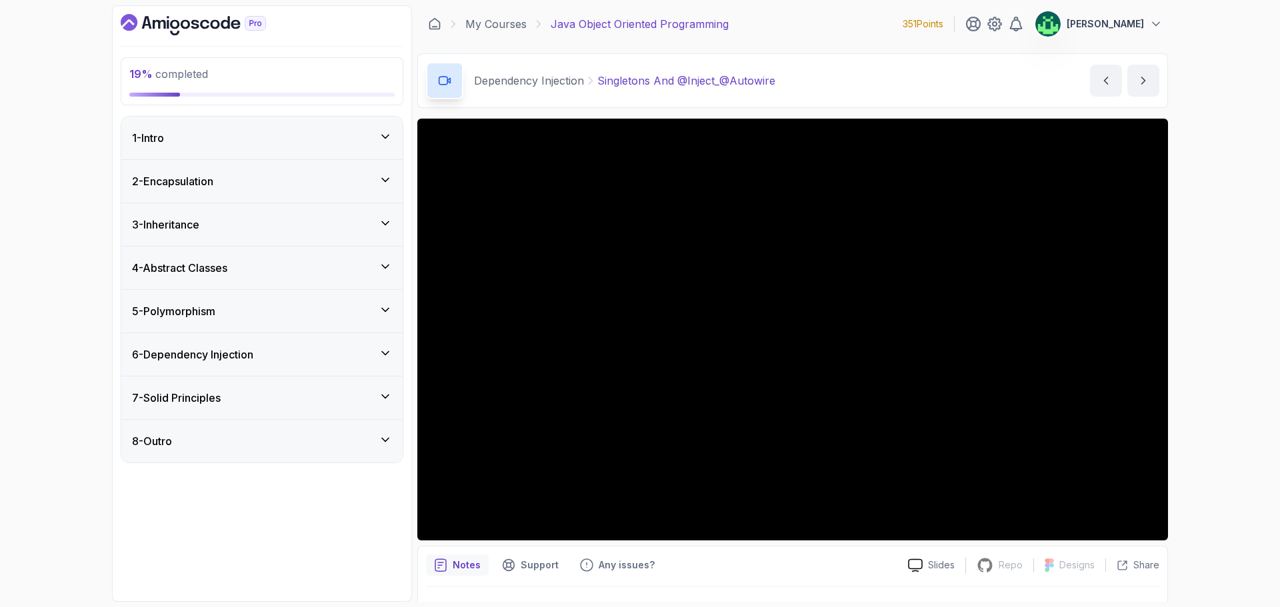
click at [303, 181] on div "2 - Encapsulation" at bounding box center [262, 181] width 260 height 16
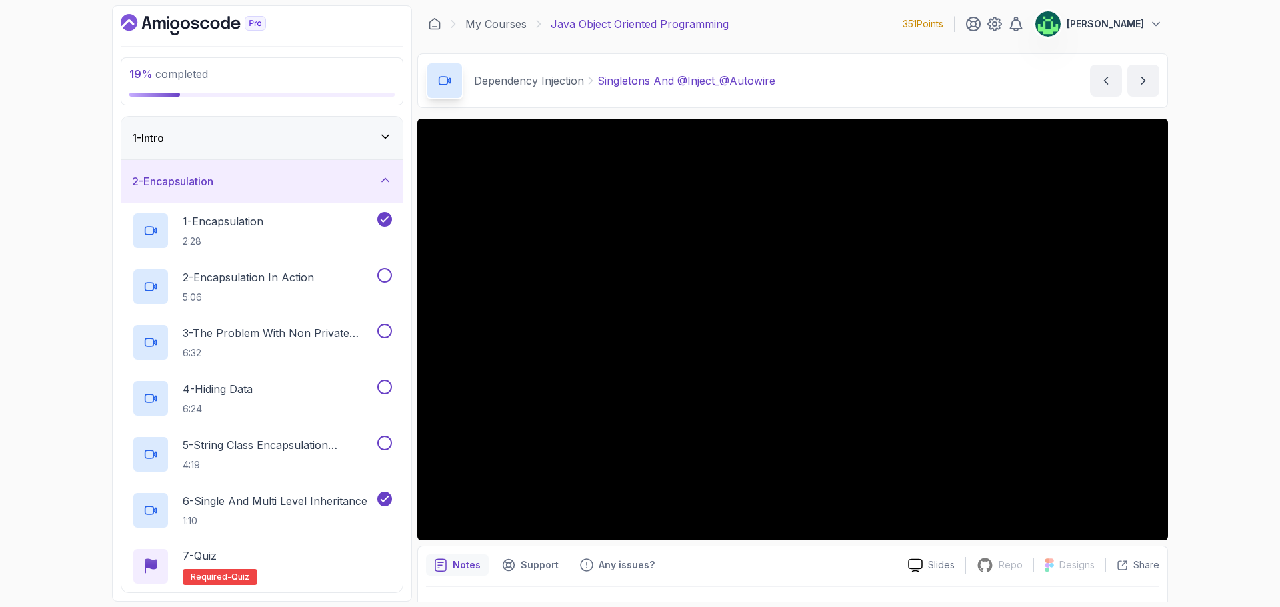
click at [329, 177] on div "2 - Encapsulation" at bounding box center [262, 181] width 260 height 16
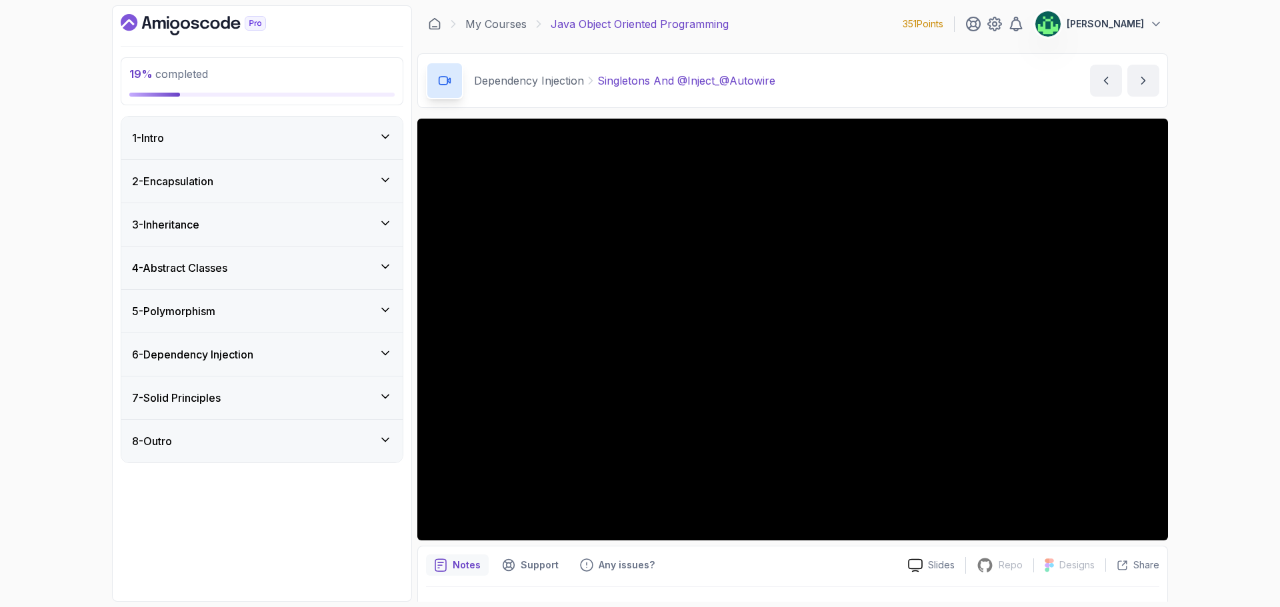
click at [331, 137] on div "1 - Intro" at bounding box center [262, 138] width 260 height 16
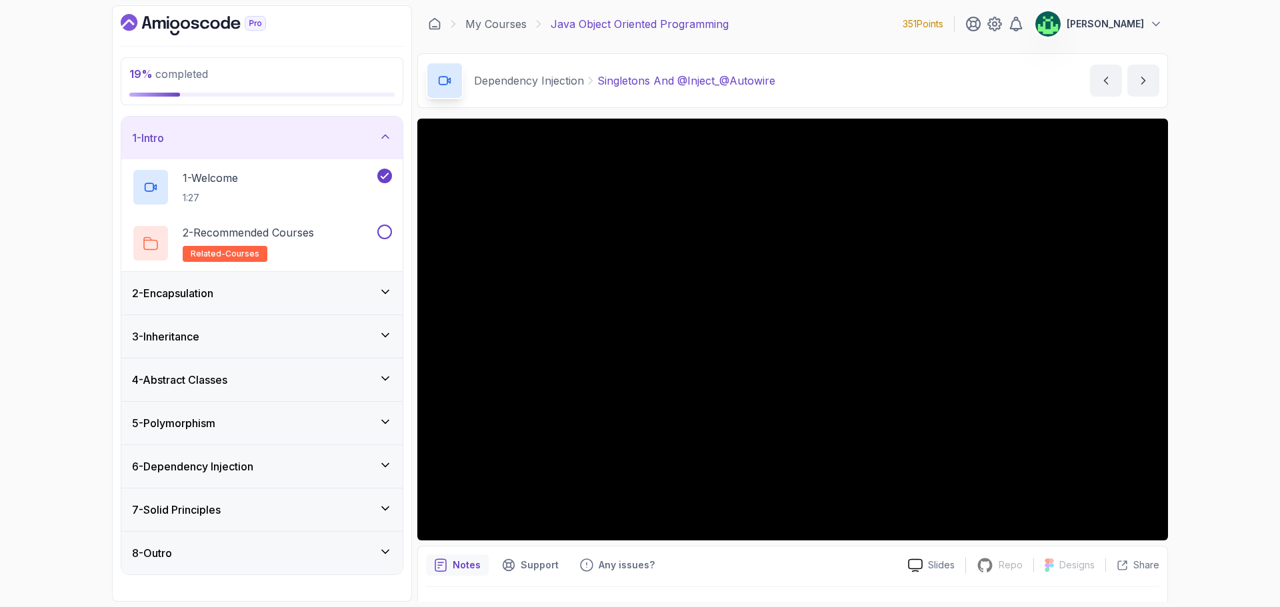
click at [331, 137] on div "1 - Intro" at bounding box center [262, 138] width 260 height 16
